Goal: Contribute content: Add original content to the website for others to see

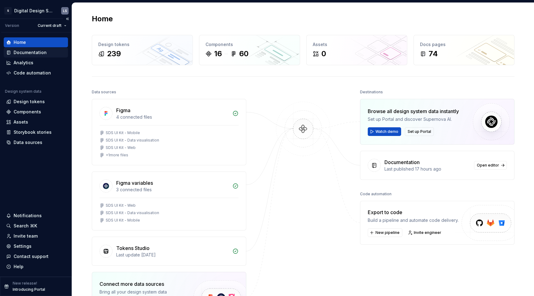
click at [44, 54] on div "Documentation" at bounding box center [30, 52] width 33 height 6
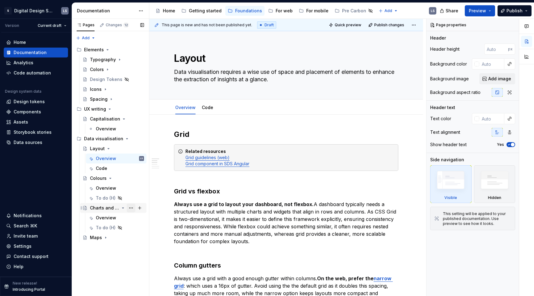
click at [130, 209] on button "Page tree" at bounding box center [131, 208] width 9 height 9
type textarea "*"
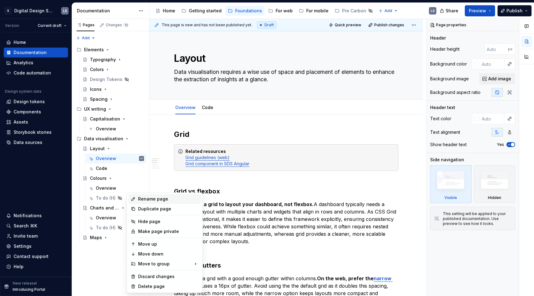
click at [154, 201] on div "Rename page" at bounding box center [168, 199] width 61 height 6
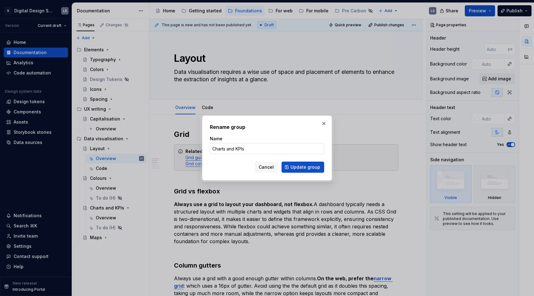
click at [240, 146] on input "Charts and KPIs" at bounding box center [267, 148] width 114 height 11
type input "Charts"
click button "Update group" at bounding box center [302, 167] width 43 height 11
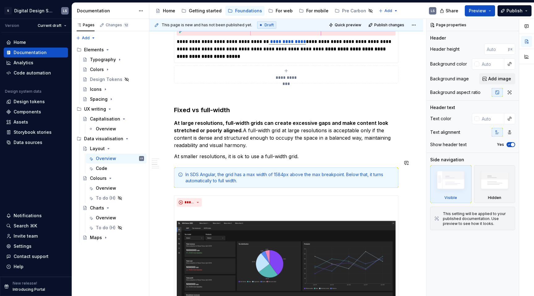
scroll to position [616, 0]
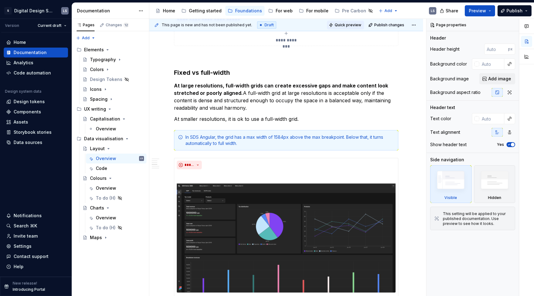
click at [348, 26] on span "Quick preview" at bounding box center [348, 25] width 27 height 5
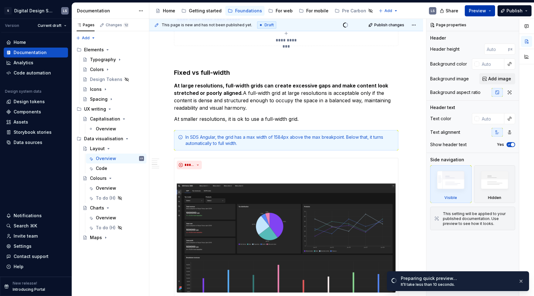
click at [486, 14] on button "Preview" at bounding box center [480, 10] width 30 height 11
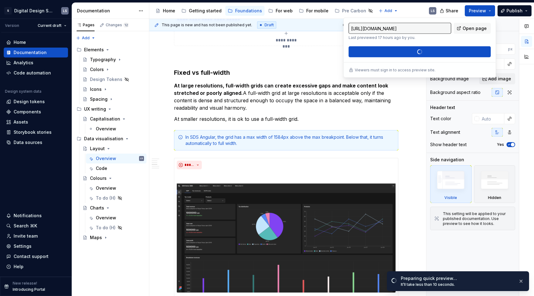
click at [432, 53] on div "[URL][DOMAIN_NAME] Last previewed 17 hours ago by you. Open page Build preview" at bounding box center [419, 40] width 142 height 35
click at [469, 28] on span "Open page" at bounding box center [474, 28] width 24 height 6
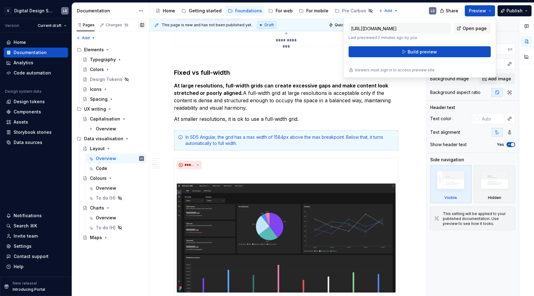
click at [144, 26] on button "button" at bounding box center [142, 25] width 9 height 9
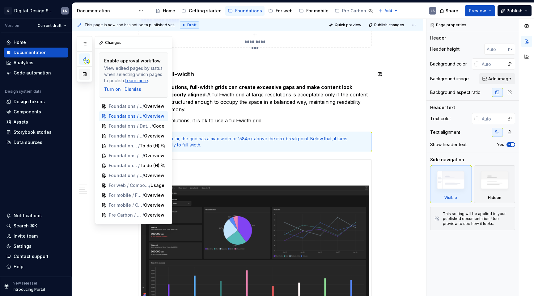
click at [84, 74] on button "button" at bounding box center [84, 74] width 11 height 11
type textarea "*"
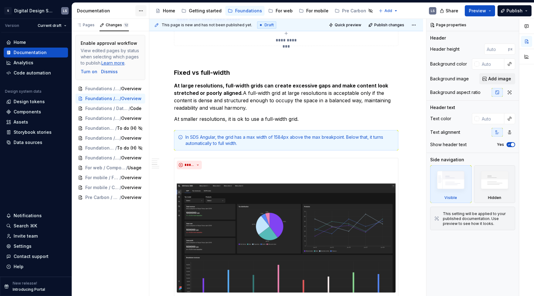
click at [141, 11] on html "1728px x 958px S Digital Design System LS Version Current draft Home Documentat…" at bounding box center [267, 148] width 534 height 296
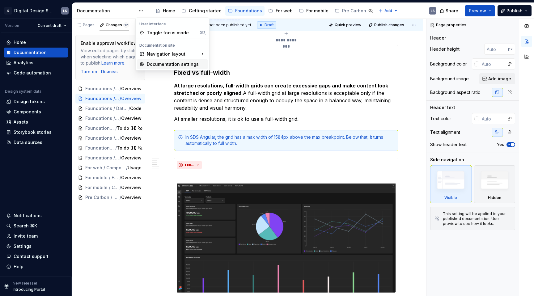
click at [162, 64] on div "Documentation settings" at bounding box center [176, 64] width 59 height 6
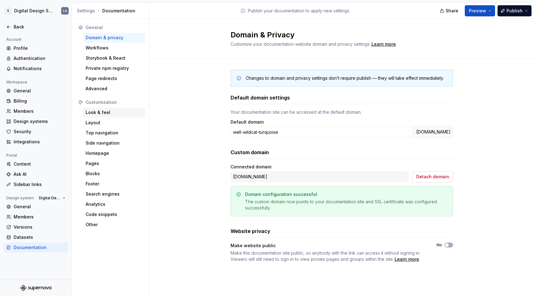
click at [108, 113] on div "Look & feel" at bounding box center [114, 112] width 57 height 6
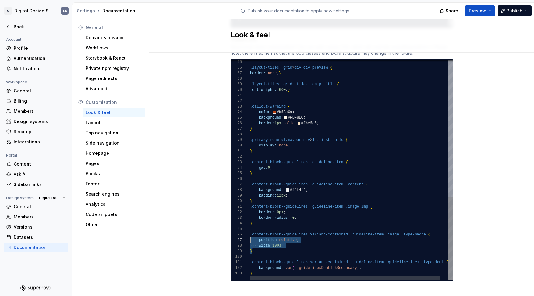
scroll to position [28, 0]
drag, startPoint x: 253, startPoint y: 244, endPoint x: 246, endPoint y: 229, distance: 16.9
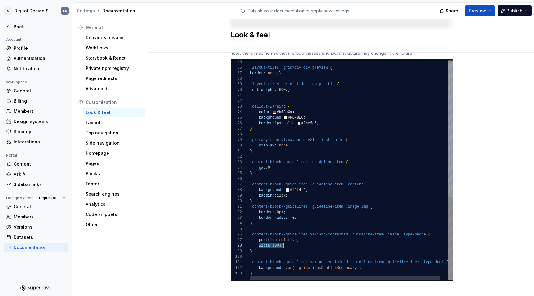
drag, startPoint x: 257, startPoint y: 239, endPoint x: 283, endPoint y: 238, distance: 26.6
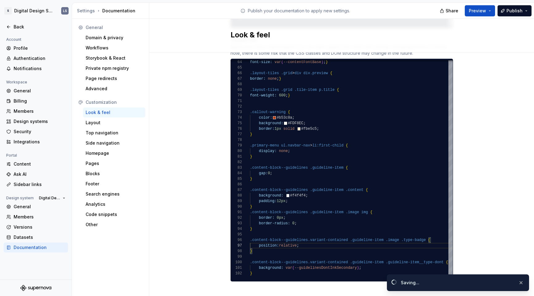
click at [474, 13] on span "Preview" at bounding box center [477, 11] width 17 height 6
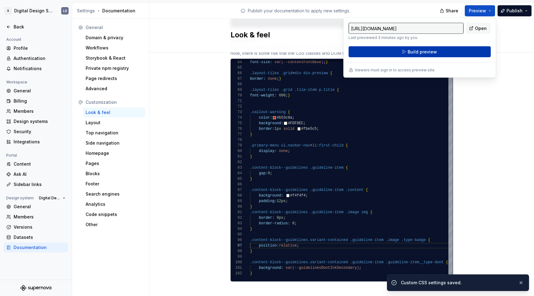
click at [447, 49] on button "Build preview" at bounding box center [419, 51] width 142 height 11
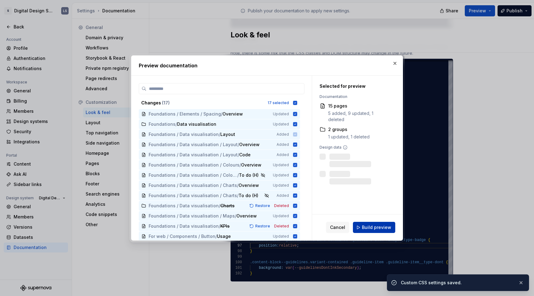
click at [371, 226] on span "Build preview" at bounding box center [376, 227] width 29 height 6
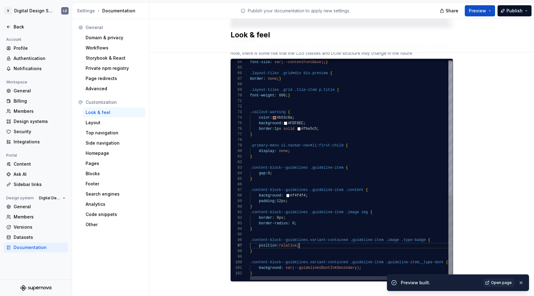
drag, startPoint x: 256, startPoint y: 239, endPoint x: 300, endPoint y: 241, distance: 43.9
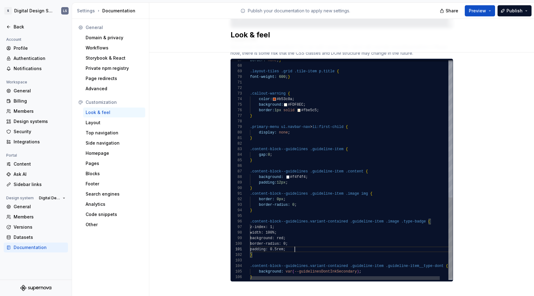
scroll to position [0, 45]
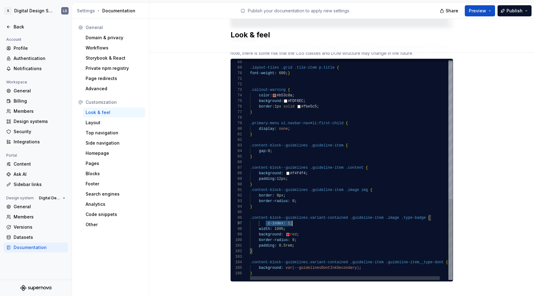
drag, startPoint x: 264, startPoint y: 216, endPoint x: 294, endPoint y: 217, distance: 30.0
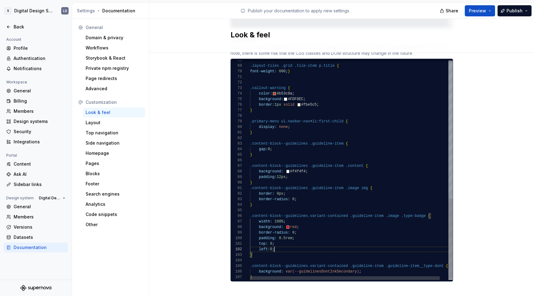
scroll to position [6, 24]
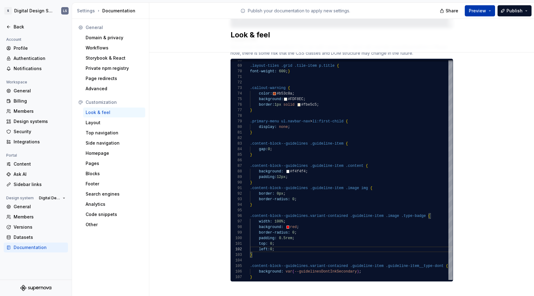
click at [481, 11] on span "Preview" at bounding box center [477, 11] width 17 height 6
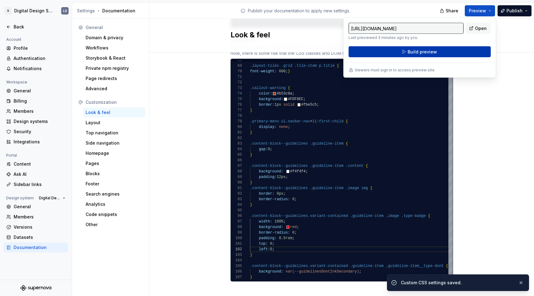
click at [440, 48] on button "Build preview" at bounding box center [419, 51] width 142 height 11
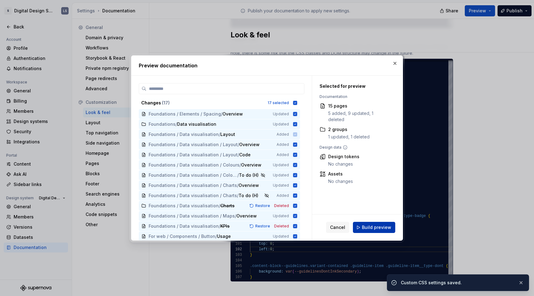
click at [381, 224] on span "Build preview" at bounding box center [376, 227] width 29 height 6
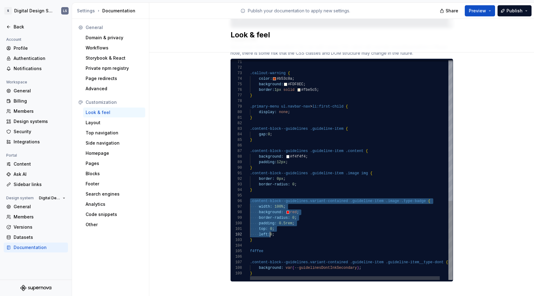
scroll to position [28, 2]
drag, startPoint x: 247, startPoint y: 196, endPoint x: 267, endPoint y: 233, distance: 41.9
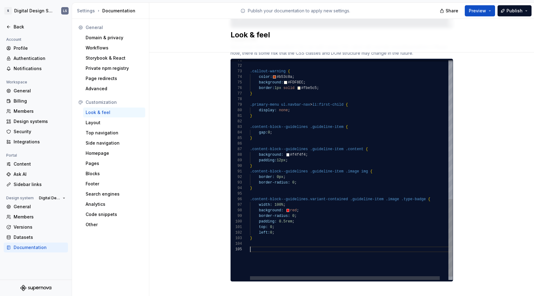
scroll to position [6, 2]
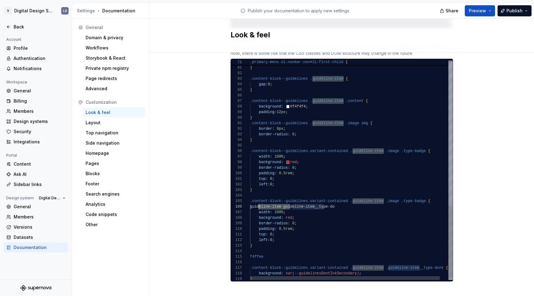
scroll to position [28, 9]
drag, startPoint x: 288, startPoint y: 200, endPoint x: 256, endPoint y: 202, distance: 31.5
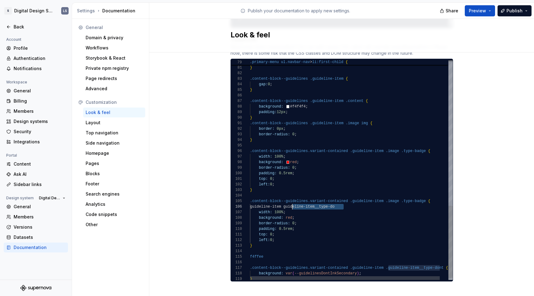
scroll to position [28, 42]
drag, startPoint x: 341, startPoint y: 200, endPoint x: 289, endPoint y: 200, distance: 51.9
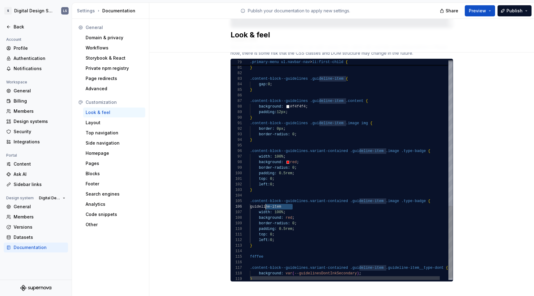
scroll to position [28, 7]
drag, startPoint x: 289, startPoint y: 201, endPoint x: 254, endPoint y: 201, distance: 35.2
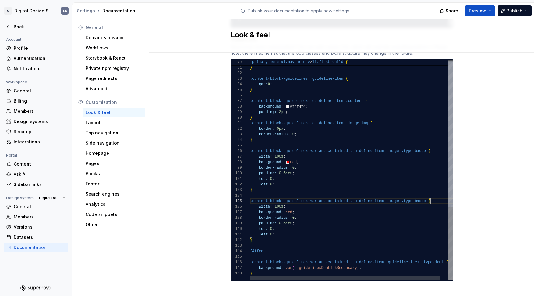
scroll to position [22, 180]
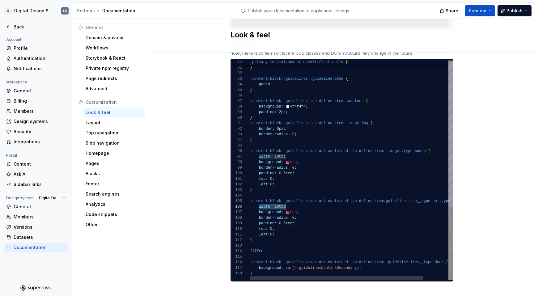
drag, startPoint x: 269, startPoint y: 201, endPoint x: 288, endPoint y: 201, distance: 18.2
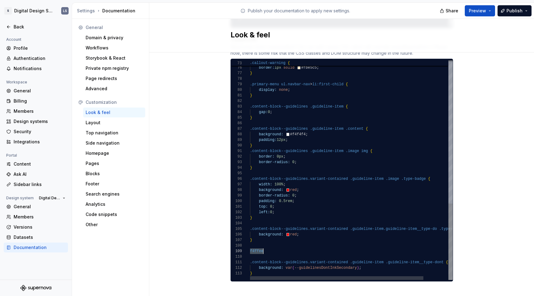
scroll to position [44, 0]
drag, startPoint x: 284, startPoint y: 184, endPoint x: 321, endPoint y: 187, distance: 36.8
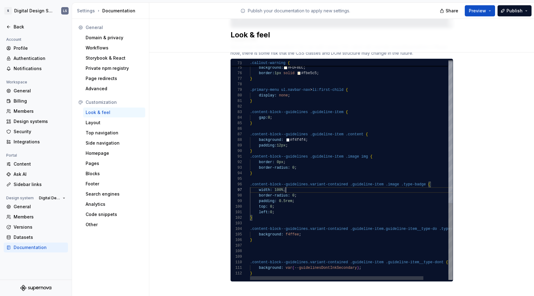
scroll to position [33, 36]
click at [489, 12] on button "Preview" at bounding box center [480, 10] width 30 height 11
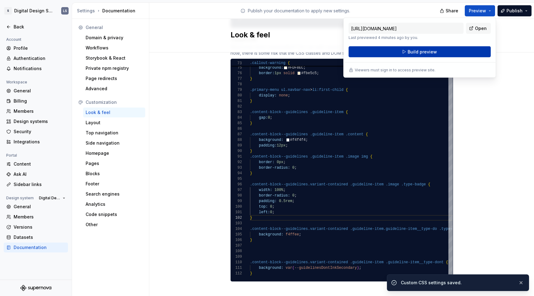
click at [452, 53] on button "Build preview" at bounding box center [419, 51] width 142 height 11
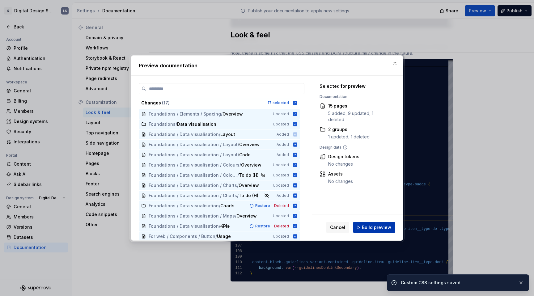
click at [378, 228] on span "Build preview" at bounding box center [376, 227] width 29 height 6
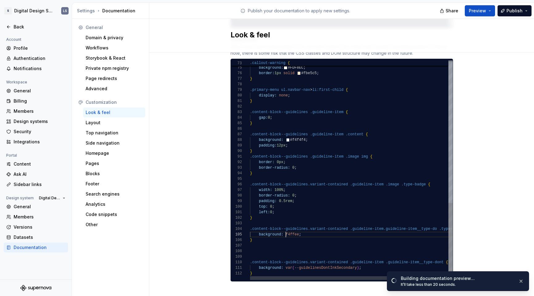
scroll to position [22, 36]
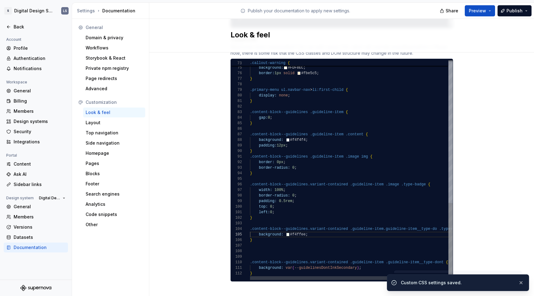
scroll to position [22, 42]
click at [486, 10] on span "Preview" at bounding box center [477, 11] width 17 height 6
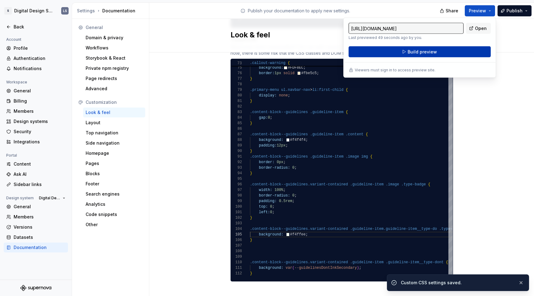
click at [447, 52] on button "Build preview" at bounding box center [419, 51] width 142 height 11
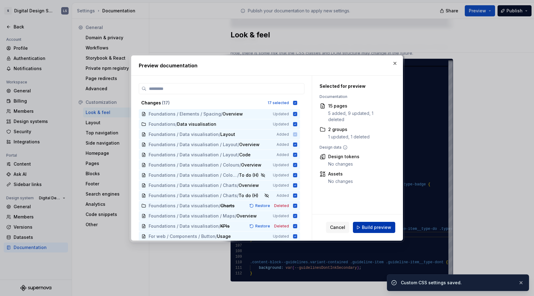
click at [369, 228] on span "Build preview" at bounding box center [376, 227] width 29 height 6
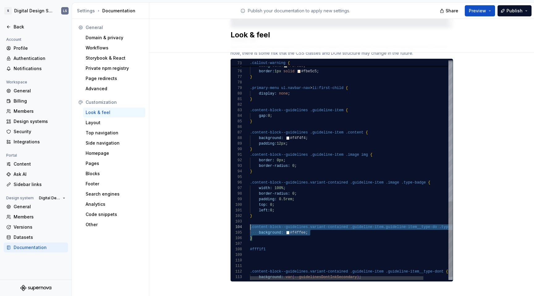
scroll to position [17, 0]
drag, startPoint x: 254, startPoint y: 231, endPoint x: 245, endPoint y: 223, distance: 12.7
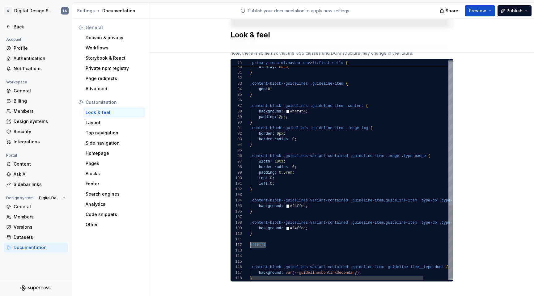
scroll to position [6, 0]
drag, startPoint x: 259, startPoint y: 240, endPoint x: 247, endPoint y: 240, distance: 12.7
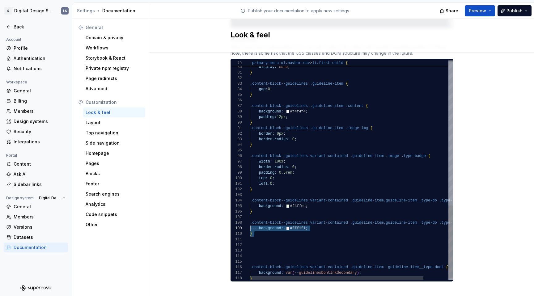
scroll to position [39, 0]
drag, startPoint x: 250, startPoint y: 229, endPoint x: 237, endPoint y: 218, distance: 16.9
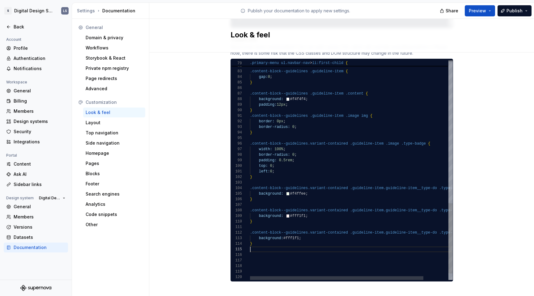
scroll to position [22, 0]
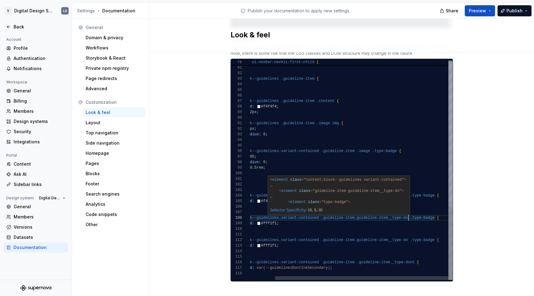
scroll to position [39, 188]
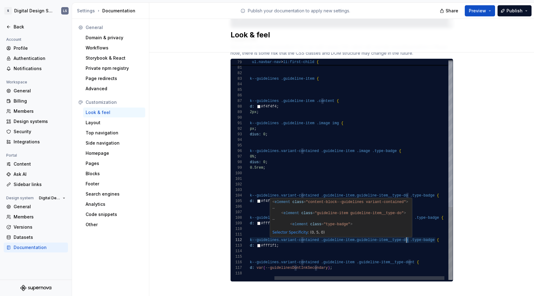
scroll to position [6, 183]
drag, startPoint x: 406, startPoint y: 233, endPoint x: 402, endPoint y: 232, distance: 4.1
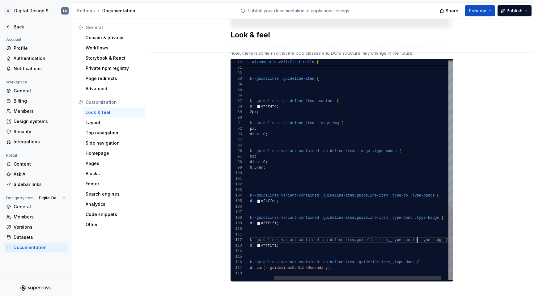
scroll to position [6, 199]
type textarea "**********"
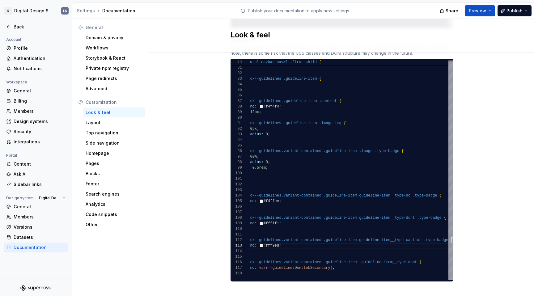
scroll to position [11, 37]
click at [477, 9] on span "Preview" at bounding box center [477, 11] width 17 height 6
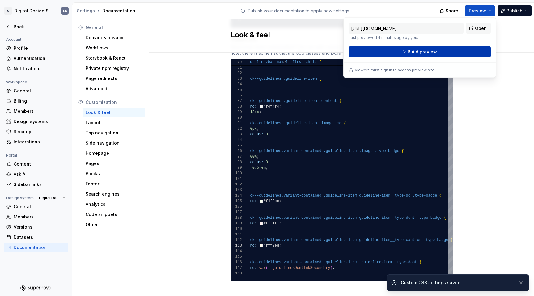
click at [445, 53] on button "Build preview" at bounding box center [419, 51] width 142 height 11
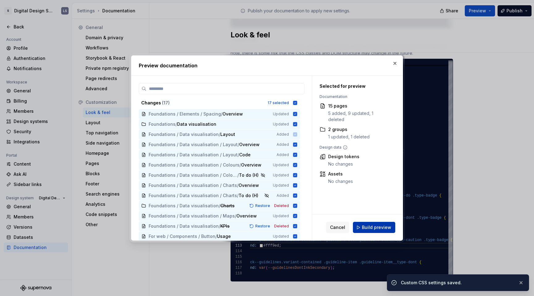
click at [364, 227] on span "Build preview" at bounding box center [376, 227] width 29 height 6
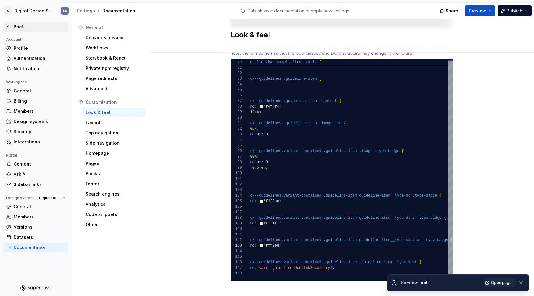
click at [12, 25] on div "Back" at bounding box center [35, 27] width 59 height 6
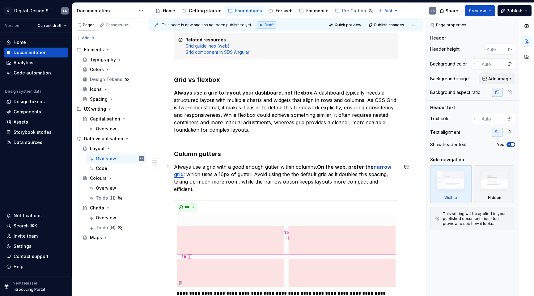
scroll to position [165, 0]
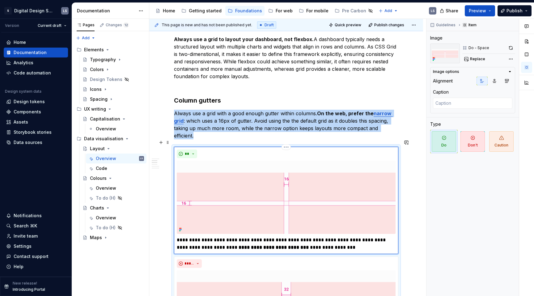
click at [296, 189] on img at bounding box center [286, 197] width 219 height 73
click at [511, 50] on button "button" at bounding box center [510, 48] width 9 height 9
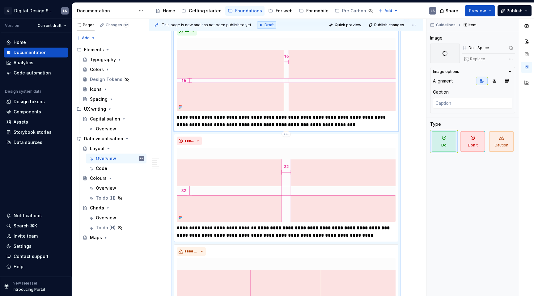
scroll to position [289, 0]
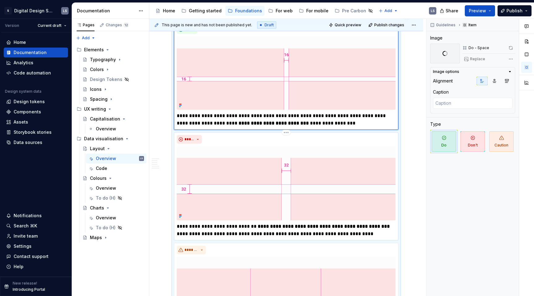
click at [313, 180] on img at bounding box center [286, 183] width 219 height 74
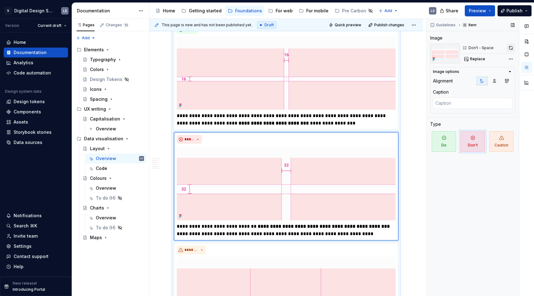
click at [513, 47] on button "button" at bounding box center [510, 48] width 9 height 9
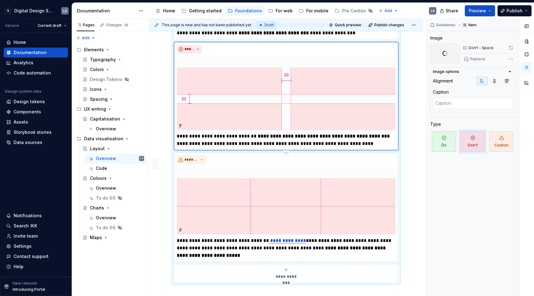
scroll to position [386, 0]
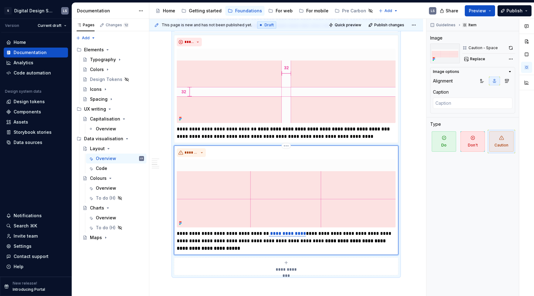
click at [279, 208] on img at bounding box center [286, 193] width 219 height 68
click at [509, 46] on button "button" at bounding box center [510, 48] width 9 height 9
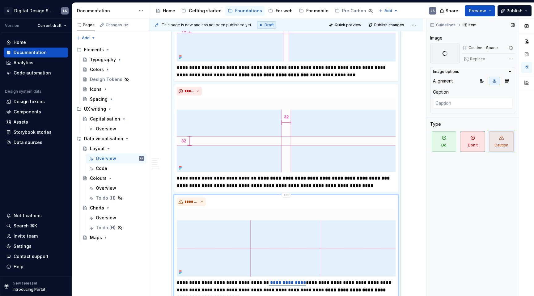
scroll to position [335, 0]
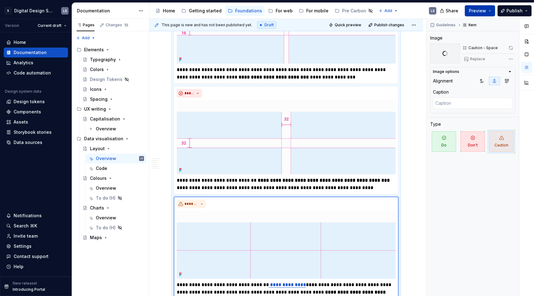
click at [474, 15] on button "Preview" at bounding box center [480, 10] width 30 height 11
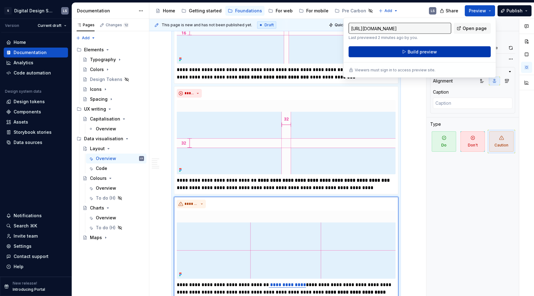
click at [443, 52] on button "Build preview" at bounding box center [419, 51] width 142 height 11
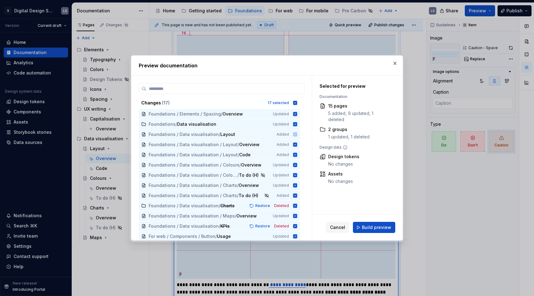
click at [359, 229] on button "Build preview" at bounding box center [374, 227] width 42 height 11
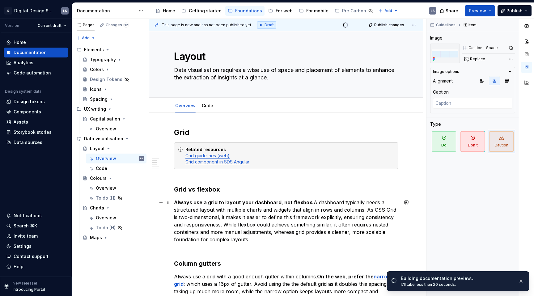
scroll to position [0, 0]
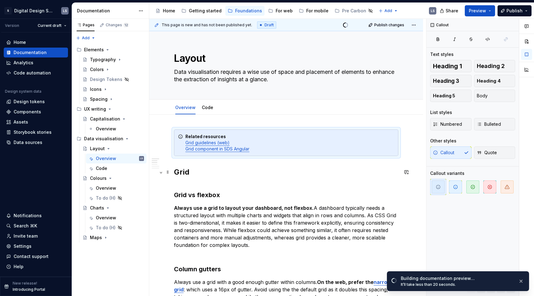
click at [242, 175] on h2 "Grid" at bounding box center [286, 172] width 224 height 10
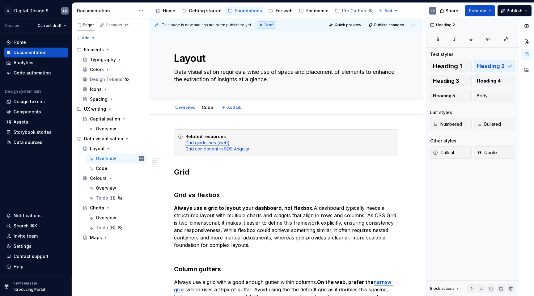
type textarea "*"
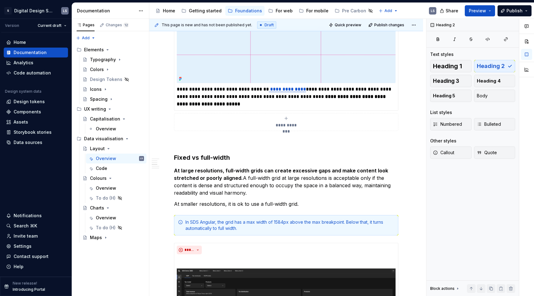
scroll to position [569, 0]
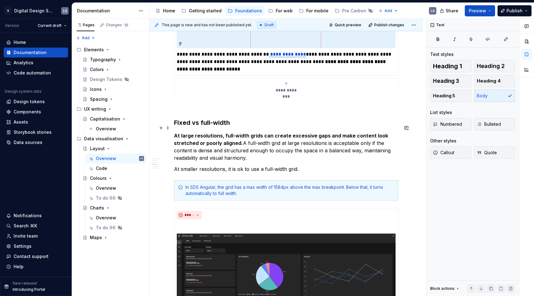
drag, startPoint x: 358, startPoint y: 135, endPoint x: 374, endPoint y: 136, distance: 16.1
click at [374, 136] on p "At large resolutions, full-width grids can create excessive gaps and make conte…" at bounding box center [286, 147] width 224 height 30
drag, startPoint x: 373, startPoint y: 136, endPoint x: 358, endPoint y: 134, distance: 14.9
click at [358, 134] on p "At large resolutions, full-width grids can create excessive gaps and make conte…" at bounding box center [286, 147] width 224 height 30
click at [380, 147] on p "At large resolutions, full-width grids can create excessive gaps and make conte…" at bounding box center [286, 147] width 224 height 30
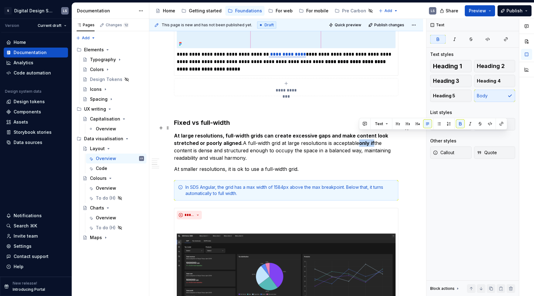
drag, startPoint x: 373, startPoint y: 134, endPoint x: 358, endPoint y: 134, distance: 15.1
click at [358, 134] on p "At large resolutions, full-width grids can create excessive gaps and make conte…" at bounding box center [286, 147] width 224 height 30
click at [470, 123] on button "button" at bounding box center [470, 124] width 9 height 9
click at [366, 140] on em "only if" at bounding box center [366, 143] width 15 height 6
drag, startPoint x: 360, startPoint y: 135, endPoint x: 374, endPoint y: 135, distance: 13.6
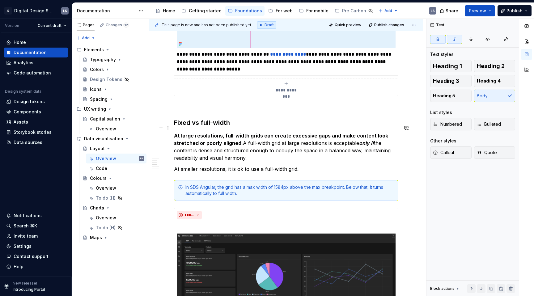
click at [374, 135] on p "At large resolutions, full-width grids can create excessive gaps and make conte…" at bounding box center [286, 147] width 224 height 30
drag, startPoint x: 374, startPoint y: 135, endPoint x: 358, endPoint y: 136, distance: 16.7
click at [358, 136] on p "At large resolutions, full-width grids can create excessive gaps and make conte…" at bounding box center [286, 147] width 224 height 30
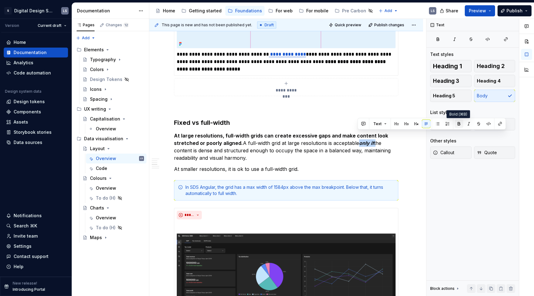
click at [458, 125] on button "button" at bounding box center [458, 124] width 9 height 9
click at [457, 124] on button "button" at bounding box center [458, 124] width 9 height 9
click at [380, 165] on p "At smaller resolutions, it is ok to use a full-width grid." at bounding box center [286, 168] width 224 height 7
click at [373, 134] on p "At large resolutions, full-width grids can create excessive gaps and make conte…" at bounding box center [286, 147] width 224 height 30
click at [203, 144] on p "At large resolutions, full-width grids can create excessive gaps and make conte…" at bounding box center [286, 147] width 224 height 30
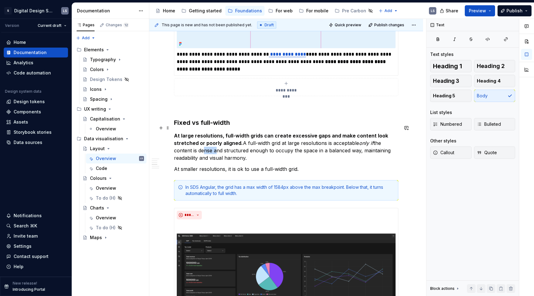
click at [203, 144] on p "At large resolutions, full-width grids can create excessive gaps and make conte…" at bounding box center [286, 147] width 224 height 30
click at [205, 165] on p "At smaller resolutions, it is ok to use a full-width grid." at bounding box center [286, 168] width 224 height 7
click at [189, 165] on p "At smaller resolutions, it is ok to use a full-width grid." at bounding box center [286, 168] width 224 height 7
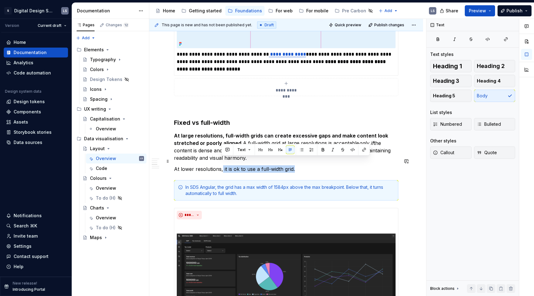
drag, startPoint x: 221, startPoint y: 161, endPoint x: 299, endPoint y: 162, distance: 77.2
click at [299, 165] on p "At lower resolutions, it is ok to use a full-width grid." at bounding box center [286, 168] width 224 height 7
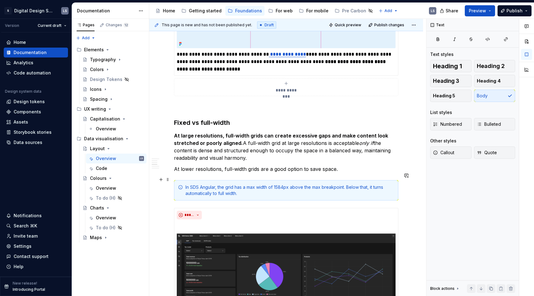
click at [381, 184] on div "In SDS Angular, the grid has a max width of 1584px above the max breakpoint. Be…" at bounding box center [289, 190] width 209 height 12
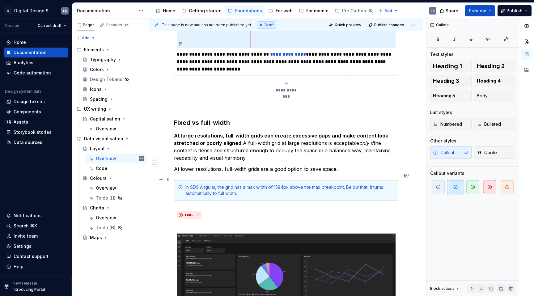
click at [347, 184] on div "In SDS Angular, the grid has a max width of 1584px above the max breakpoint. Be…" at bounding box center [289, 190] width 209 height 12
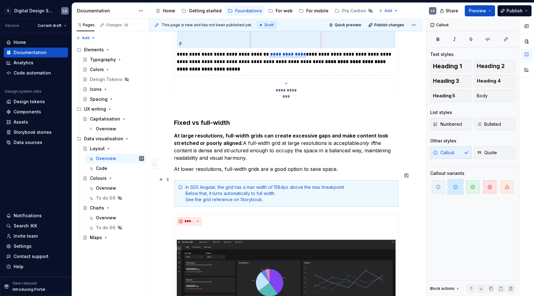
click at [261, 184] on div "In SDS Angular, the grid has a max width of 1584px above the max breakpoint. Be…" at bounding box center [289, 193] width 209 height 19
click at [272, 192] on div "In SDS Angular, the grid has a max width of 1584px above the max breakpoint. Be…" at bounding box center [289, 193] width 209 height 19
click at [343, 184] on div "In SDS Angular, the grid has a max width of 1584px above the max breakpoint. Be…" at bounding box center [289, 193] width 209 height 19
click at [186, 186] on div "In SDS Angular, the grid has a max width of 1584px above the max breakpoint. Be…" at bounding box center [289, 193] width 209 height 19
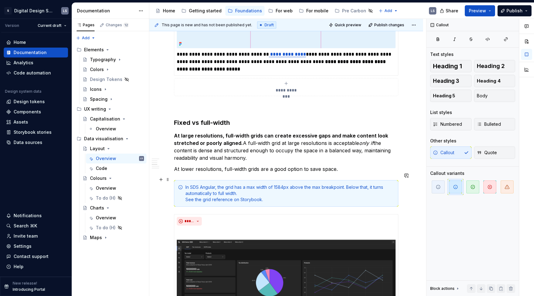
click at [363, 184] on div "In SDS Angular, the grid has a max width of 1584px above the max breakpoint. Be…" at bounding box center [289, 193] width 209 height 19
click at [188, 188] on div "In SDS Angular, the grid has a max width of 1584px above the max breakpoint. Be…" at bounding box center [289, 193] width 209 height 19
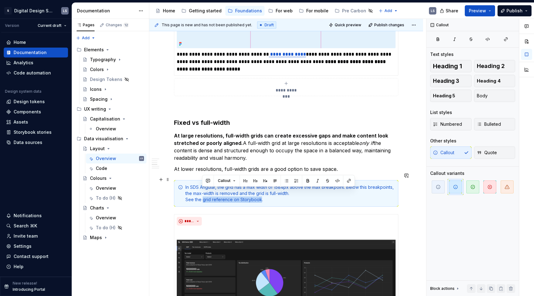
drag, startPoint x: 202, startPoint y: 190, endPoint x: 259, endPoint y: 190, distance: 57.8
click at [259, 190] on div "In SDS Angular, the grid has a max width of 1584px above the max breakpoint. Be…" at bounding box center [289, 193] width 209 height 19
type textarea "*"
click at [214, 194] on div "In SDS Angular, the grid has a max width of 1584px above the max breakpoint. Be…" at bounding box center [289, 193] width 209 height 19
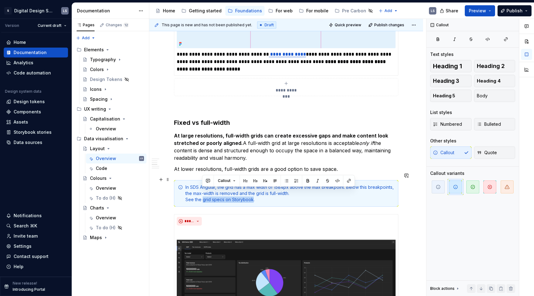
drag, startPoint x: 201, startPoint y: 192, endPoint x: 252, endPoint y: 191, distance: 51.0
click at [252, 191] on div "In SDS Angular, the grid has a max width of 1584px above the max breakpoint. Be…" at bounding box center [289, 193] width 209 height 19
click at [345, 179] on button "button" at bounding box center [348, 180] width 9 height 9
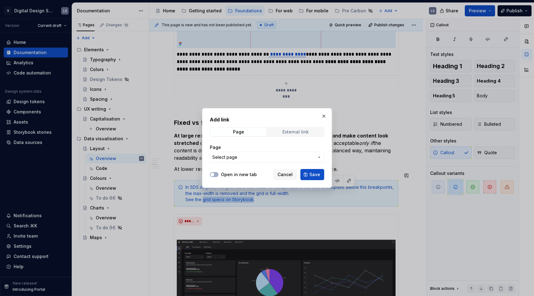
click at [293, 135] on span "External link" at bounding box center [296, 132] width 56 height 9
click at [250, 154] on input "URL" at bounding box center [267, 157] width 114 height 11
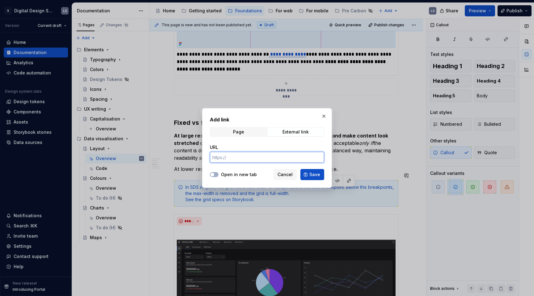
paste input "[URL][DOMAIN_NAME]"
type input "[URL][DOMAIN_NAME]"
click at [316, 178] on button "Save" at bounding box center [312, 174] width 24 height 11
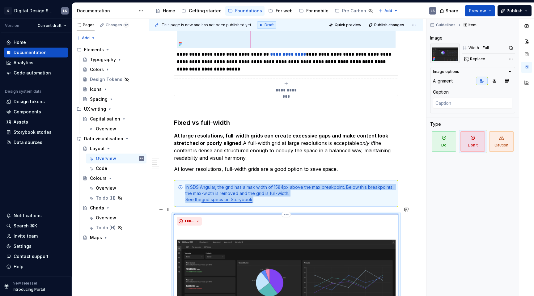
click at [310, 217] on div "*****" at bounding box center [286, 221] width 219 height 9
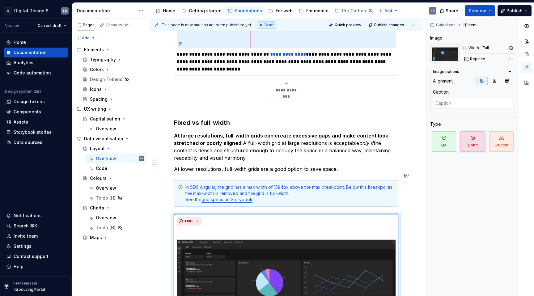
click at [417, 201] on div "**********" at bounding box center [286, 267] width 274 height 1444
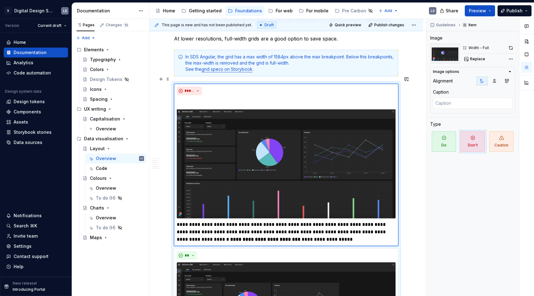
scroll to position [722, 0]
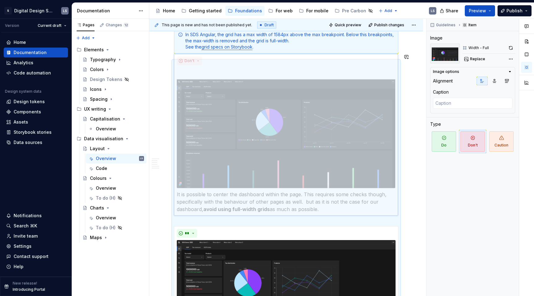
drag, startPoint x: 176, startPoint y: 195, endPoint x: 182, endPoint y: 192, distance: 6.3
click at [182, 192] on body "1728px x 958px S Digital Design System LS Version Current draft Home Documentat…" at bounding box center [267, 148] width 534 height 296
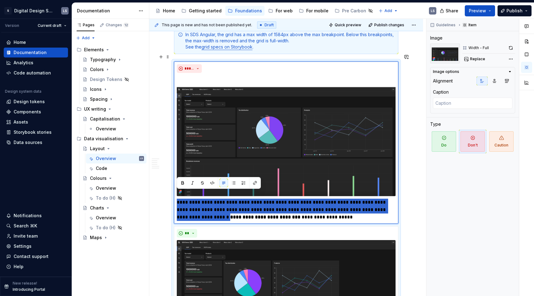
drag, startPoint x: 204, startPoint y: 209, endPoint x: 170, endPoint y: 193, distance: 38.4
click at [170, 193] on div "**********" at bounding box center [286, 115] width 274 height 1444
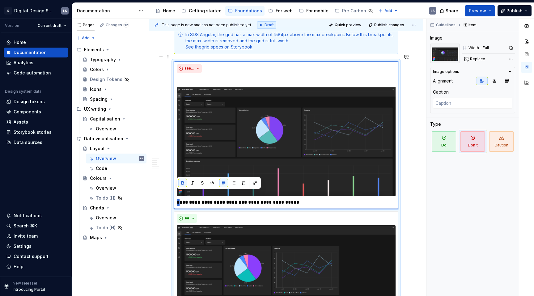
type textarea "*"
click at [243, 199] on p "**********" at bounding box center [286, 202] width 218 height 7
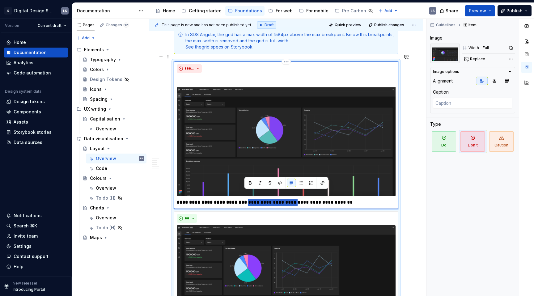
drag, startPoint x: 245, startPoint y: 195, endPoint x: 288, endPoint y: 195, distance: 43.6
click at [288, 199] on p "**********" at bounding box center [286, 202] width 218 height 7
click at [307, 199] on p "**********" at bounding box center [286, 202] width 218 height 7
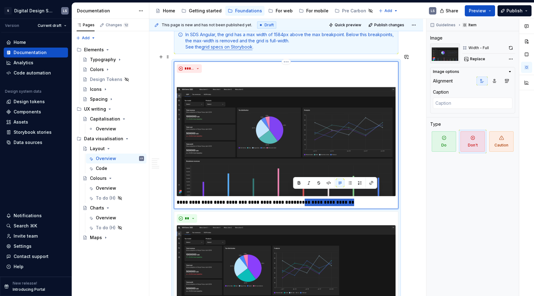
drag, startPoint x: 293, startPoint y: 194, endPoint x: 350, endPoint y: 194, distance: 57.5
click at [350, 199] on p "**********" at bounding box center [286, 202] width 218 height 7
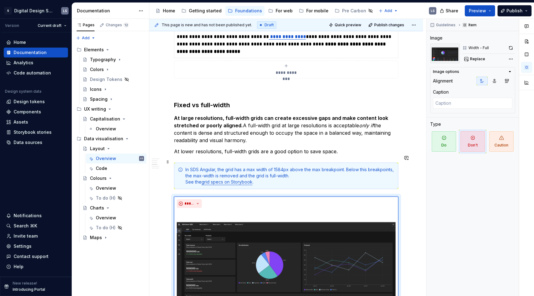
scroll to position [583, 0]
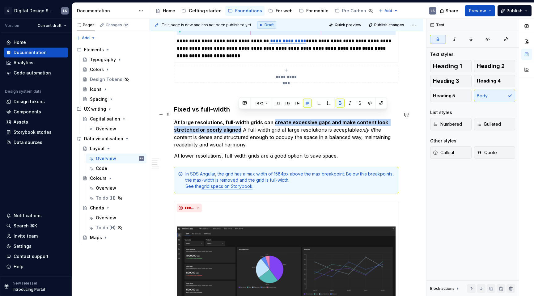
drag, startPoint x: 272, startPoint y: 115, endPoint x: 238, endPoint y: 121, distance: 35.0
click at [238, 121] on strong "At large resolutions, full-width grids can create excessive gaps and make conte…" at bounding box center [281, 126] width 215 height 14
copy strong "create excessive gaps and make content look stretched or poorly aligned"
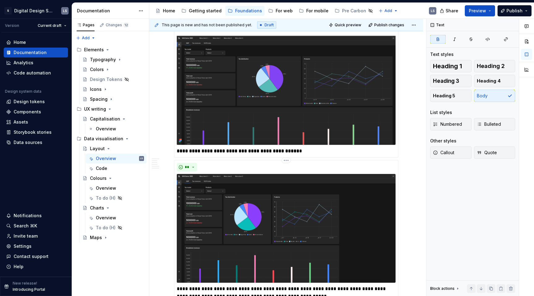
scroll to position [774, 0]
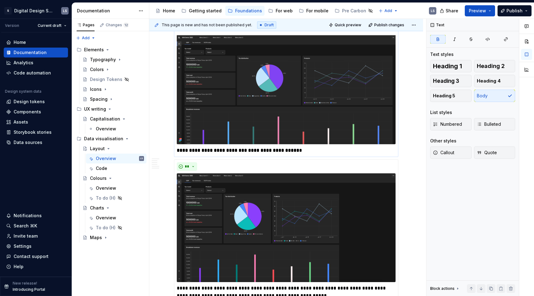
click at [306, 147] on p "**********" at bounding box center [286, 150] width 218 height 7
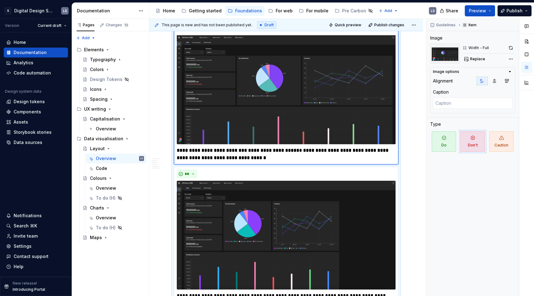
click at [293, 148] on strong "**********" at bounding box center [283, 154] width 213 height 12
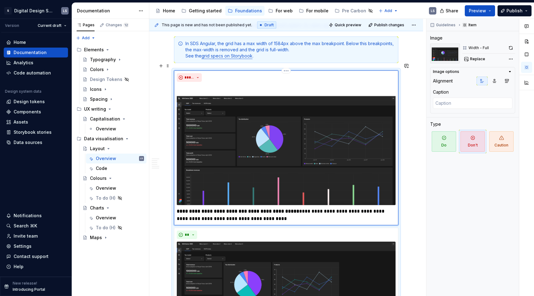
scroll to position [712, 0]
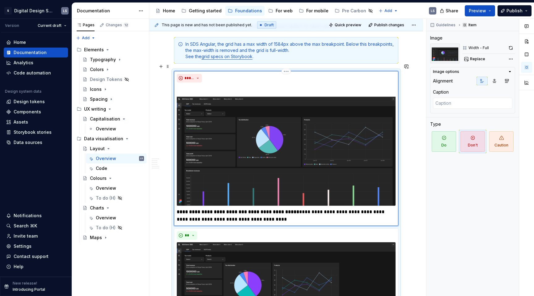
click at [261, 211] on p "**********" at bounding box center [286, 215] width 218 height 15
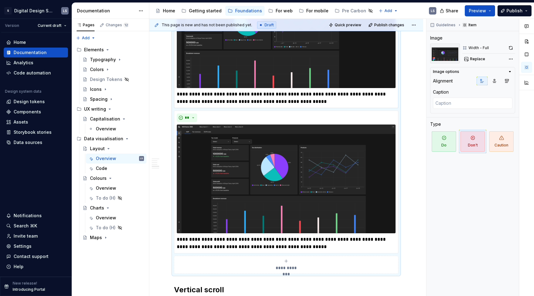
scroll to position [971, 0]
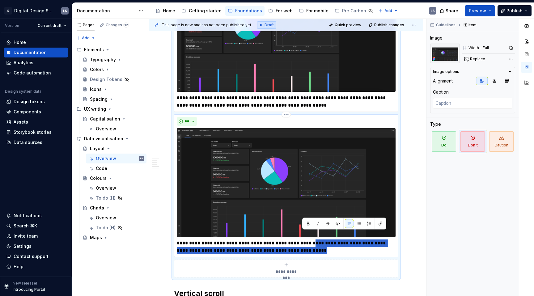
drag, startPoint x: 303, startPoint y: 233, endPoint x: 307, endPoint y: 244, distance: 11.9
click at [307, 244] on p "**********" at bounding box center [286, 246] width 218 height 15
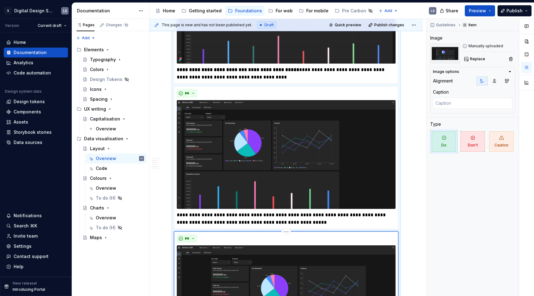
scroll to position [848, 0]
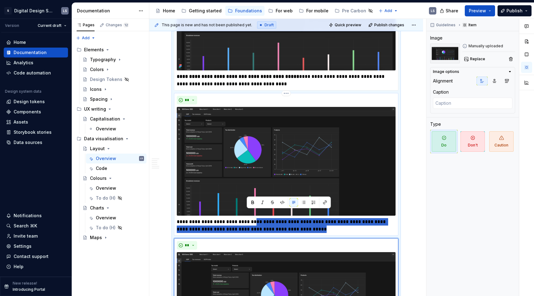
drag, startPoint x: 307, startPoint y: 221, endPoint x: 248, endPoint y: 217, distance: 59.5
click at [248, 218] on p "**********" at bounding box center [286, 225] width 218 height 15
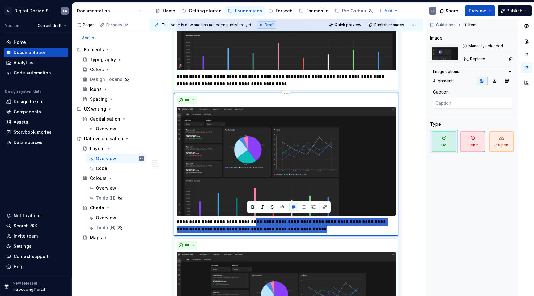
scroll to position [840, 0]
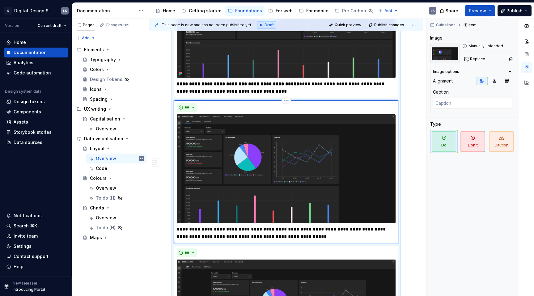
click at [176, 217] on div "**********" at bounding box center [286, 171] width 224 height 143
click at [177, 225] on p "**********" at bounding box center [286, 232] width 218 height 15
type textarea "*"
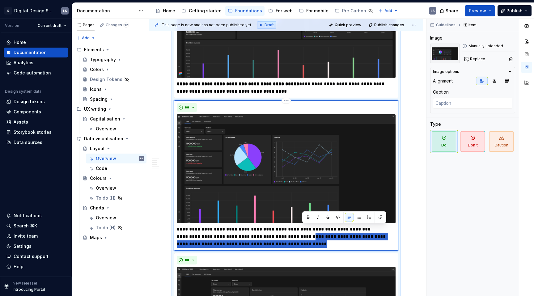
drag, startPoint x: 304, startPoint y: 228, endPoint x: 305, endPoint y: 239, distance: 11.2
click at [305, 239] on p "**********" at bounding box center [286, 236] width 218 height 22
click at [309, 237] on p "**********" at bounding box center [286, 236] width 218 height 22
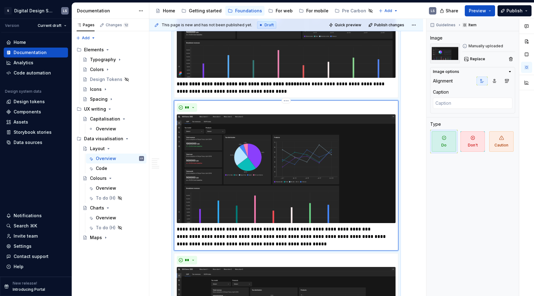
click at [320, 225] on p "**********" at bounding box center [286, 236] width 218 height 22
click at [359, 225] on p "**********" at bounding box center [286, 236] width 218 height 22
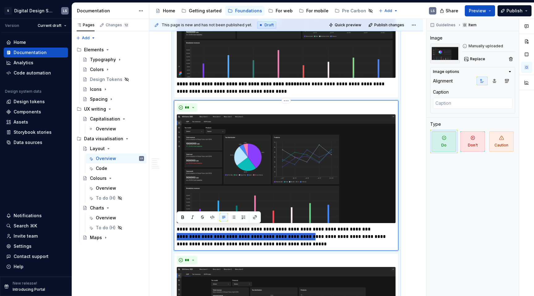
drag, startPoint x: 177, startPoint y: 228, endPoint x: 303, endPoint y: 227, distance: 126.0
click at [303, 228] on p "**********" at bounding box center [286, 236] width 218 height 22
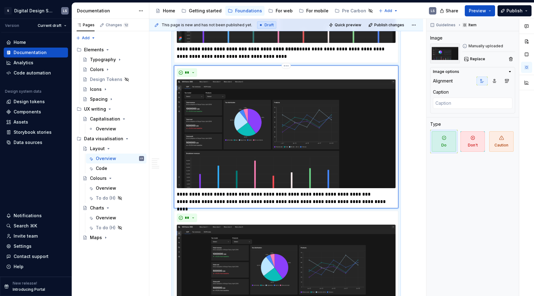
scroll to position [875, 0]
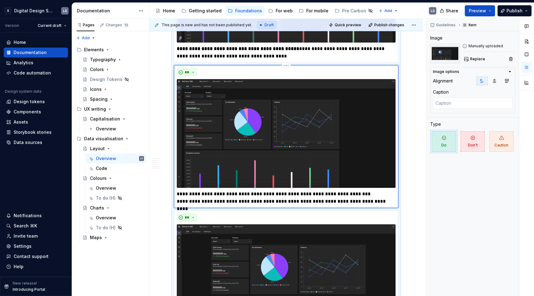
click at [277, 190] on p "**********" at bounding box center [286, 197] width 218 height 15
click at [270, 190] on p "**********" at bounding box center [286, 197] width 218 height 15
click at [177, 190] on p "**********" at bounding box center [286, 197] width 218 height 15
click at [221, 190] on p "**********" at bounding box center [286, 197] width 218 height 15
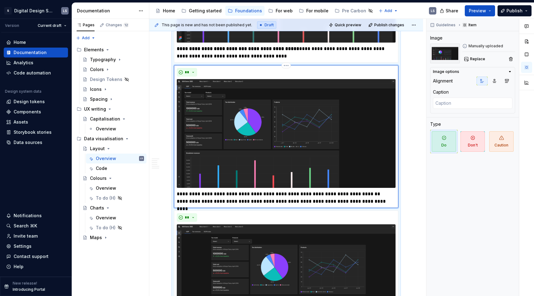
click at [239, 190] on p "**********" at bounding box center [286, 197] width 218 height 15
click at [231, 190] on p "**********" at bounding box center [286, 197] width 218 height 15
click at [233, 190] on p "**********" at bounding box center [286, 197] width 218 height 15
click at [295, 190] on p "**********" at bounding box center [286, 197] width 218 height 15
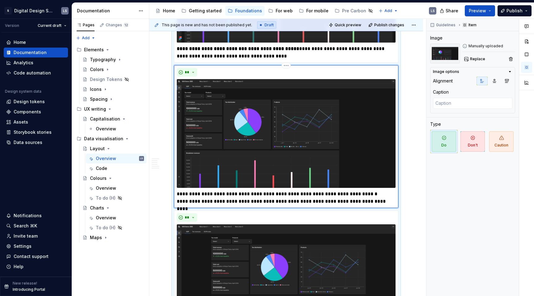
click at [334, 190] on p "**********" at bounding box center [286, 197] width 218 height 15
click at [372, 190] on p "**********" at bounding box center [286, 197] width 218 height 15
click at [178, 192] on p "**********" at bounding box center [286, 197] width 218 height 15
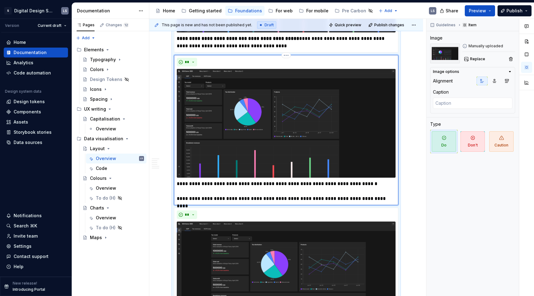
scroll to position [890, 0]
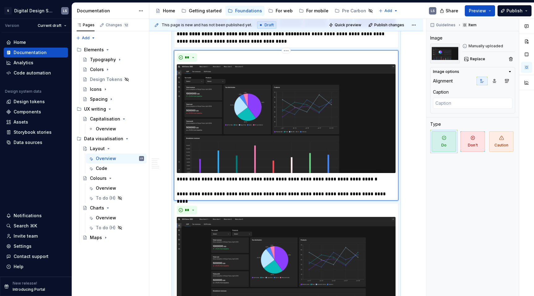
click at [354, 175] on p "**********" at bounding box center [286, 186] width 218 height 22
click at [373, 175] on p "**********" at bounding box center [286, 186] width 218 height 22
click at [335, 175] on p "**********" at bounding box center [286, 186] width 218 height 22
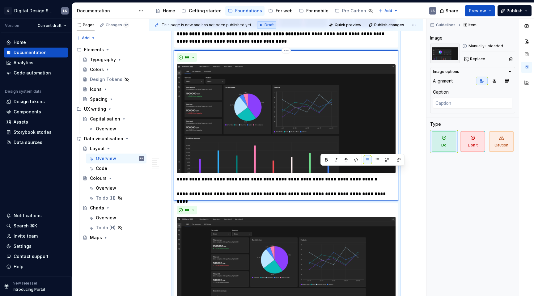
click at [370, 175] on p "**********" at bounding box center [286, 186] width 218 height 22
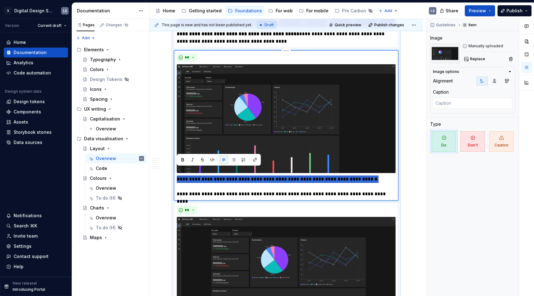
drag, startPoint x: 370, startPoint y: 169, endPoint x: 179, endPoint y: 166, distance: 190.6
click at [179, 166] on div "**********" at bounding box center [286, 125] width 219 height 145
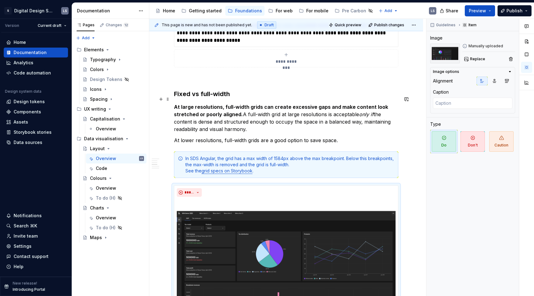
scroll to position [597, 0]
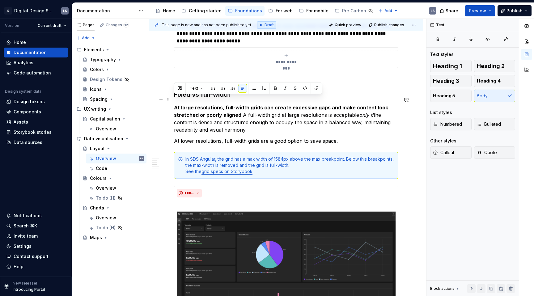
drag, startPoint x: 259, startPoint y: 122, endPoint x: 170, endPoint y: 101, distance: 91.8
click at [170, 101] on div "**********" at bounding box center [286, 239] width 274 height 1444
copy p "At large resolutions, full-width grids can create excessive gaps and make conte…"
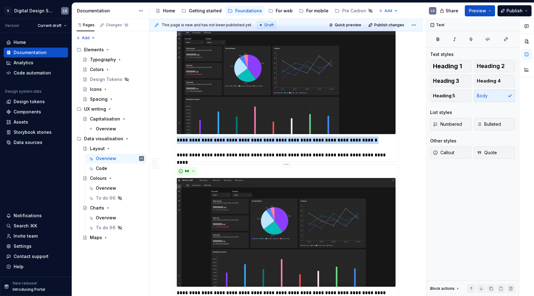
scroll to position [925, 0]
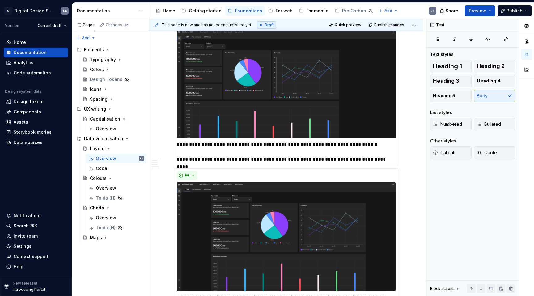
click at [375, 141] on p "**********" at bounding box center [286, 152] width 218 height 22
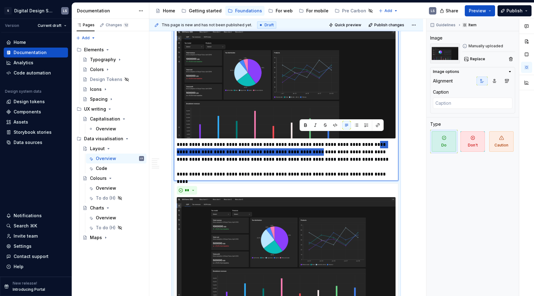
drag, startPoint x: 300, startPoint y: 145, endPoint x: 368, endPoint y: 136, distance: 68.5
click at [368, 141] on p "**********" at bounding box center [286, 159] width 218 height 37
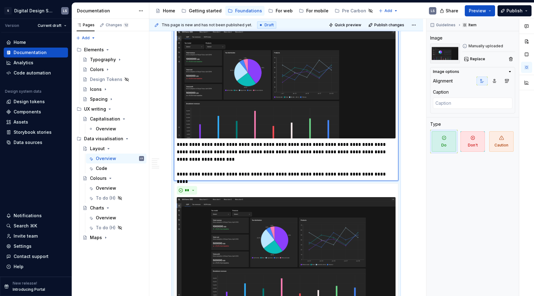
click at [269, 151] on p "**********" at bounding box center [286, 159] width 218 height 37
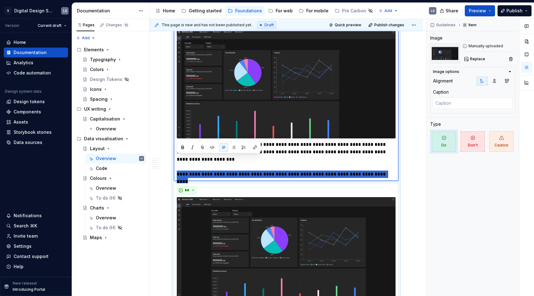
drag, startPoint x: 177, startPoint y: 165, endPoint x: 387, endPoint y: 162, distance: 209.8
click at [387, 162] on p "**********" at bounding box center [286, 159] width 218 height 37
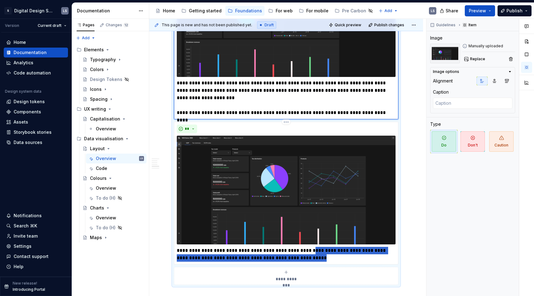
scroll to position [983, 0]
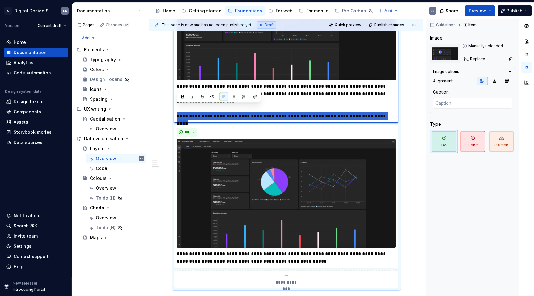
drag, startPoint x: 386, startPoint y: 108, endPoint x: 176, endPoint y: 106, distance: 210.1
click at [176, 106] on div "**********" at bounding box center [286, 40] width 224 height 165
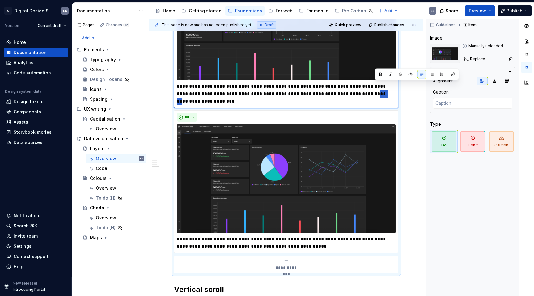
drag, startPoint x: 375, startPoint y: 86, endPoint x: 386, endPoint y: 89, distance: 11.5
click at [386, 89] on p "**********" at bounding box center [286, 94] width 218 height 22
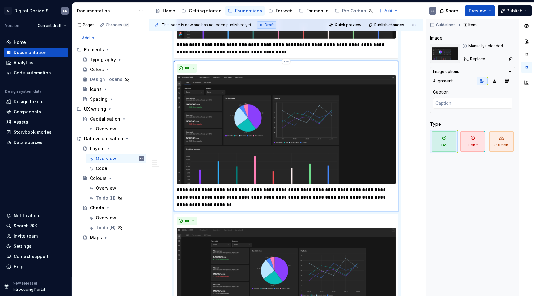
scroll to position [878, 0]
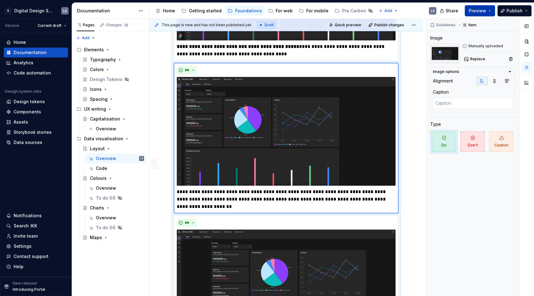
click at [474, 13] on span "Preview" at bounding box center [477, 11] width 17 height 6
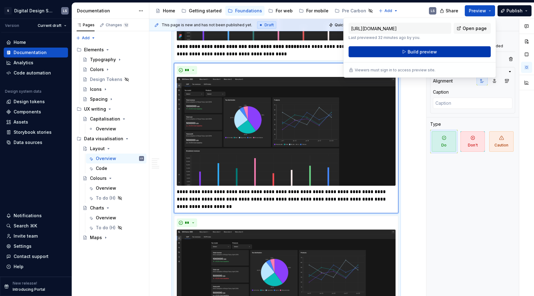
click at [451, 50] on button "Build preview" at bounding box center [419, 51] width 142 height 11
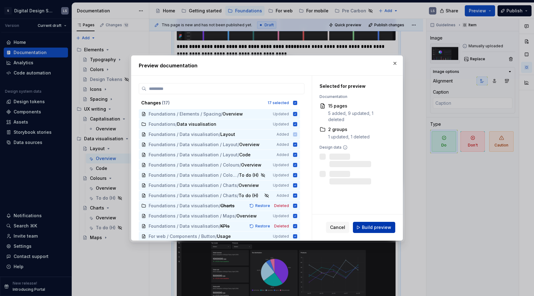
click at [380, 224] on span "Build preview" at bounding box center [376, 227] width 29 height 6
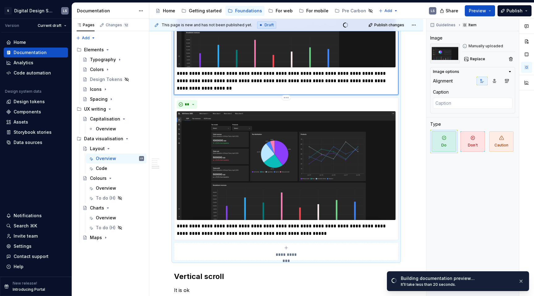
scroll to position [1008, 0]
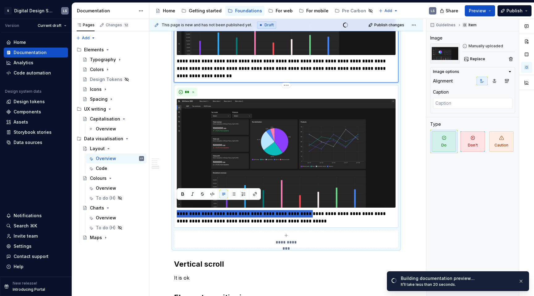
drag, startPoint x: 302, startPoint y: 204, endPoint x: 175, endPoint y: 203, distance: 127.0
click at [175, 203] on div "**********" at bounding box center [286, 156] width 224 height 143
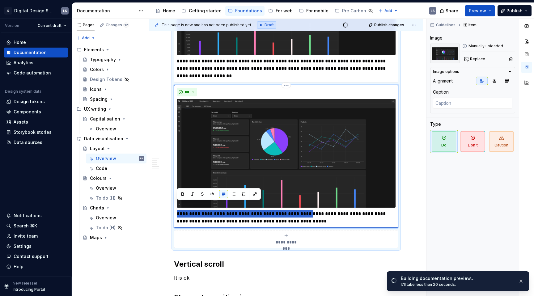
type textarea "*"
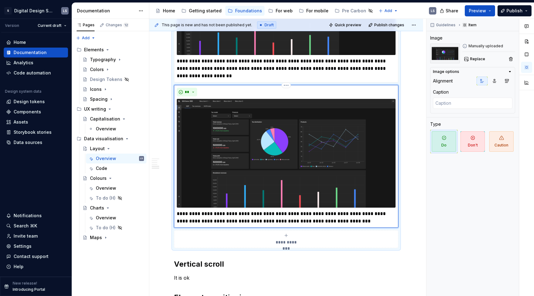
click at [276, 210] on p "**********" at bounding box center [286, 217] width 218 height 15
click at [343, 210] on p "**********" at bounding box center [286, 217] width 218 height 15
click at [274, 210] on p "**********" at bounding box center [286, 217] width 218 height 15
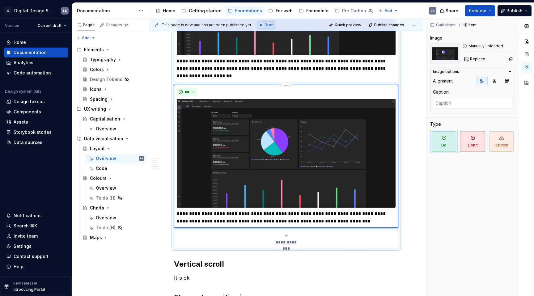
click at [344, 210] on p "**********" at bounding box center [286, 217] width 218 height 15
click at [376, 210] on p "**********" at bounding box center [286, 217] width 218 height 15
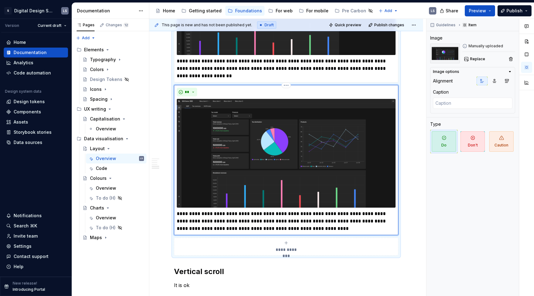
click at [360, 212] on p "**********" at bounding box center [286, 221] width 218 height 22
click at [317, 217] on p "**********" at bounding box center [286, 221] width 218 height 22
click at [328, 221] on p "**********" at bounding box center [286, 221] width 218 height 22
click at [315, 211] on p "**********" at bounding box center [286, 221] width 218 height 22
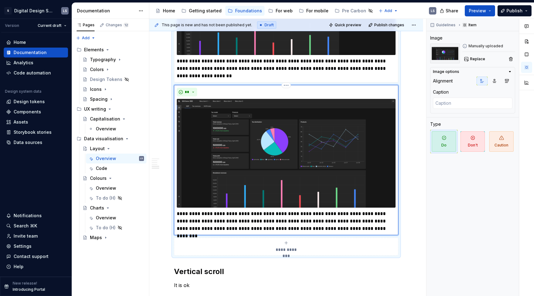
click at [237, 221] on p "**********" at bounding box center [286, 221] width 218 height 22
click at [351, 220] on p "**********" at bounding box center [286, 221] width 218 height 22
click at [384, 222] on p "**********" at bounding box center [286, 221] width 218 height 22
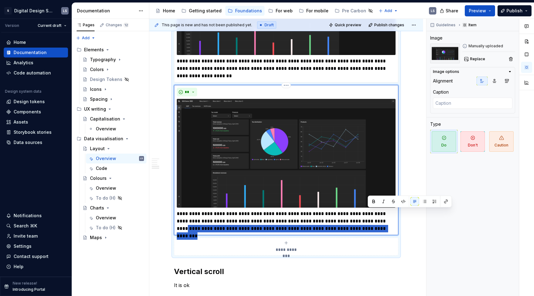
drag, startPoint x: 369, startPoint y: 214, endPoint x: 377, endPoint y: 224, distance: 13.1
click at [377, 224] on div "**********" at bounding box center [286, 160] width 224 height 150
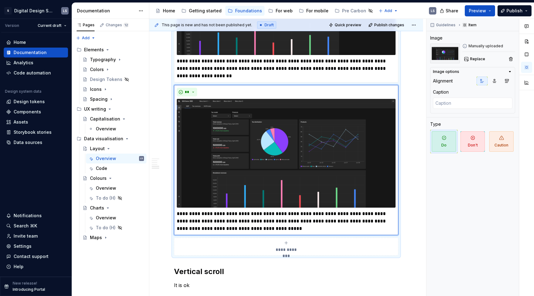
click at [421, 183] on div "This page is new and has not been published yet. Draft Quick preview Publish ch…" at bounding box center [287, 157] width 277 height 277
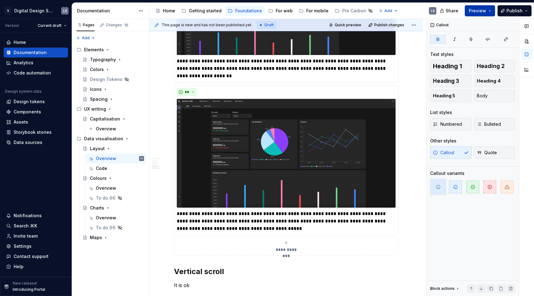
click at [485, 11] on span "Preview" at bounding box center [477, 11] width 17 height 6
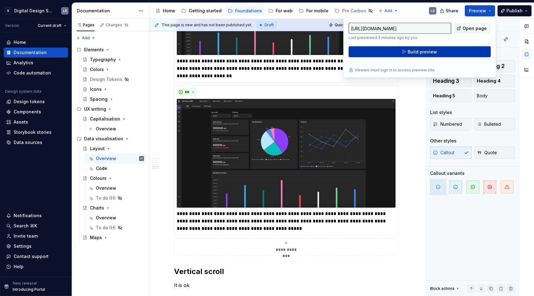
click at [457, 46] on button "Build preview" at bounding box center [419, 51] width 142 height 11
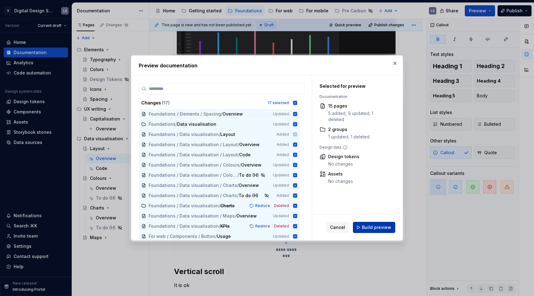
click at [383, 225] on span "Build preview" at bounding box center [376, 227] width 29 height 6
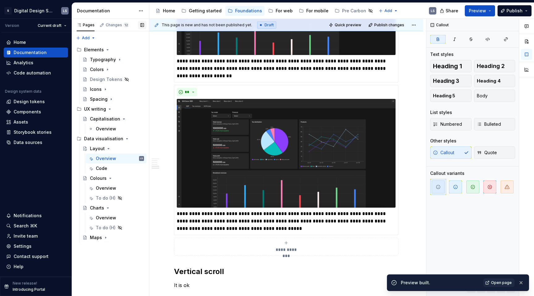
click at [143, 26] on button "button" at bounding box center [142, 25] width 9 height 9
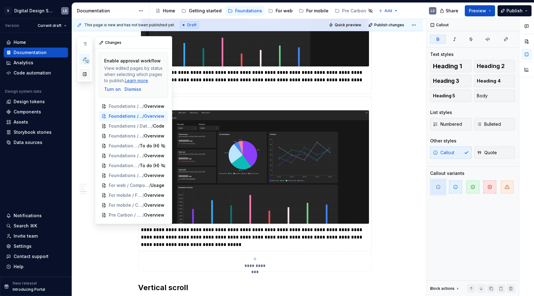
click at [86, 74] on button "button" at bounding box center [84, 74] width 11 height 11
type textarea "*"
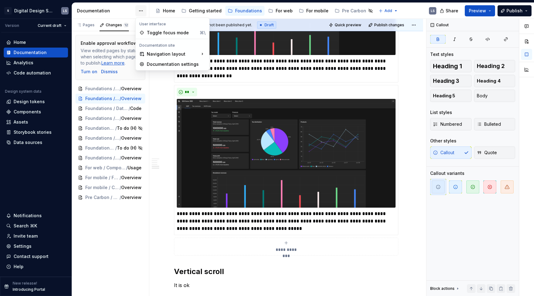
click at [141, 11] on html "1728px x 958px S Digital Design System LS Version Current draft Home Documentat…" at bounding box center [267, 148] width 534 height 296
click at [148, 62] on div "Documentation settings" at bounding box center [176, 64] width 59 height 6
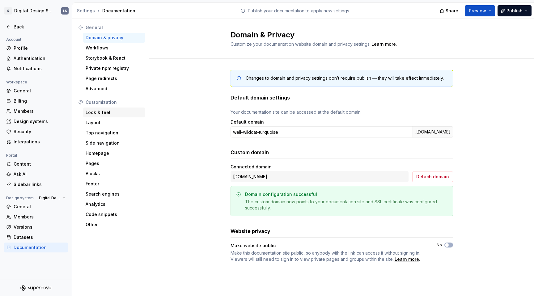
click at [97, 109] on div "Look & feel" at bounding box center [114, 112] width 57 height 6
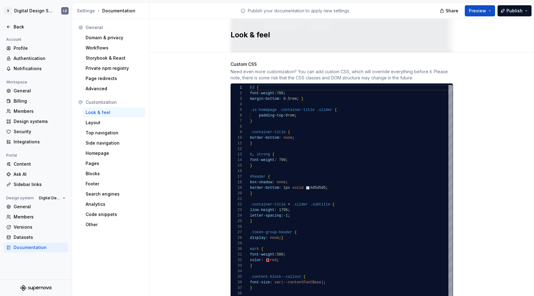
scroll to position [528, 0]
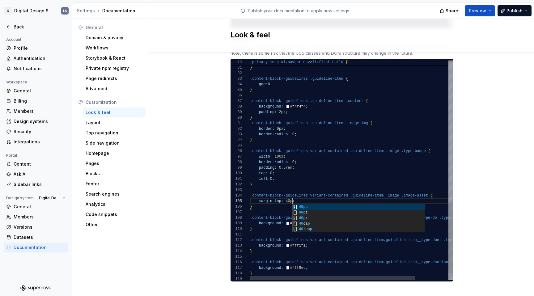
scroll to position [22, 45]
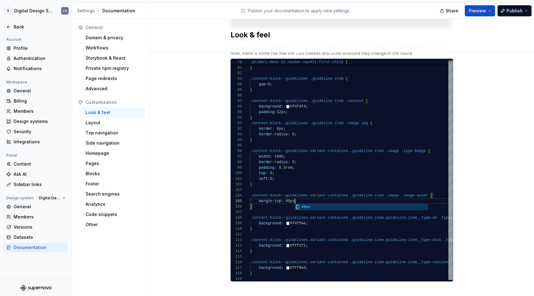
type textarea "**********"
click at [396, 38] on h2 "Look & feel" at bounding box center [337, 35] width 215 height 10
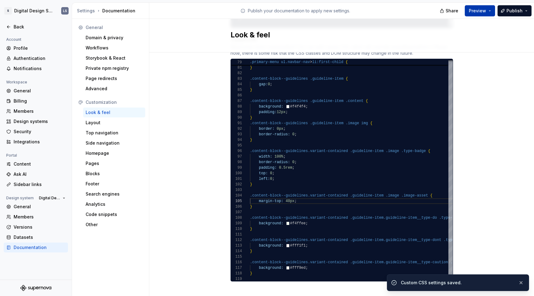
click at [479, 15] on button "Preview" at bounding box center [480, 10] width 30 height 11
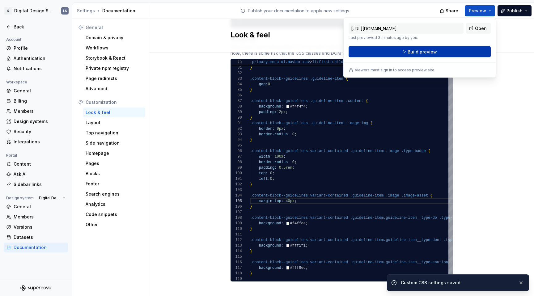
click at [450, 52] on button "Build preview" at bounding box center [419, 51] width 142 height 11
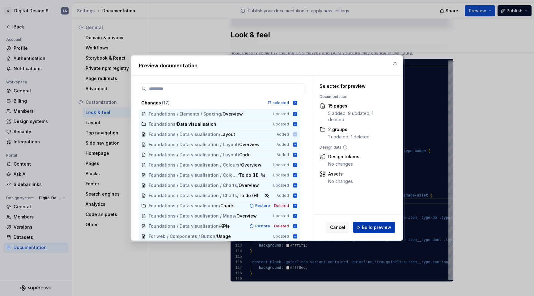
click at [361, 225] on button "Build preview" at bounding box center [374, 227] width 42 height 11
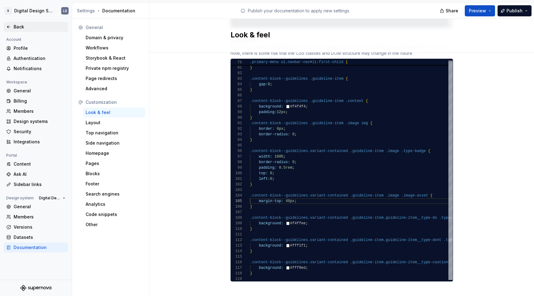
click at [14, 27] on div "Back" at bounding box center [40, 27] width 52 height 6
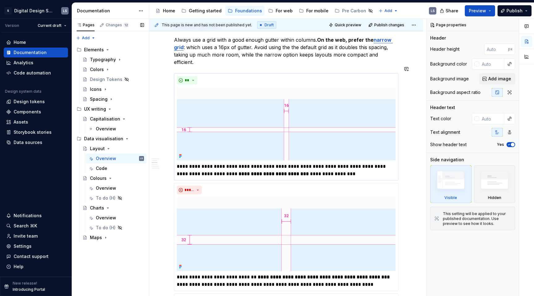
scroll to position [241, 0]
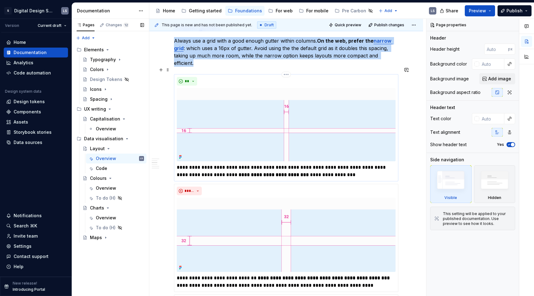
click at [338, 77] on div "**" at bounding box center [286, 81] width 219 height 9
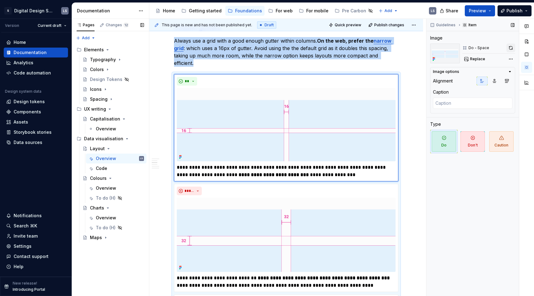
click at [512, 50] on button "button" at bounding box center [510, 48] width 9 height 9
click at [305, 187] on div "*****" at bounding box center [286, 191] width 219 height 9
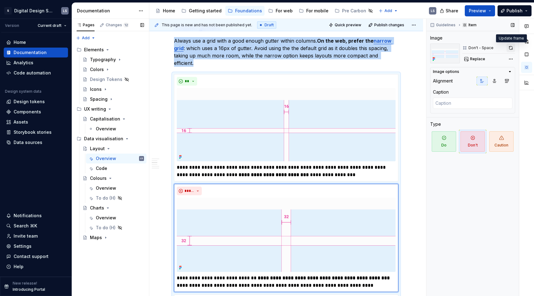
click at [507, 47] on button "button" at bounding box center [510, 48] width 9 height 9
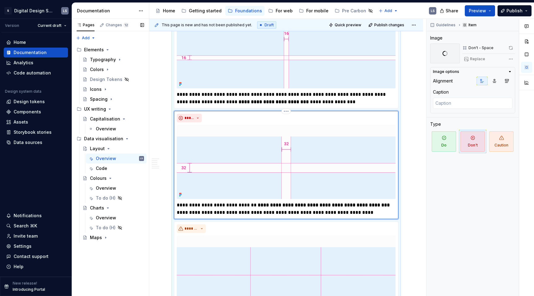
scroll to position [318, 0]
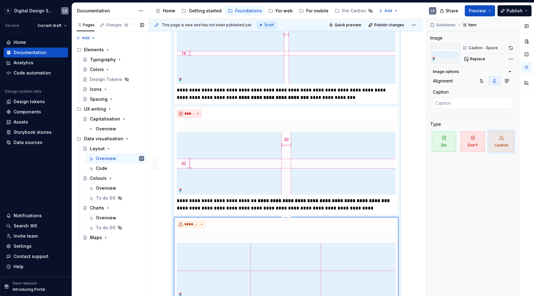
click at [240, 220] on div "*******" at bounding box center [286, 224] width 219 height 9
click at [509, 48] on button "button" at bounding box center [510, 48] width 9 height 9
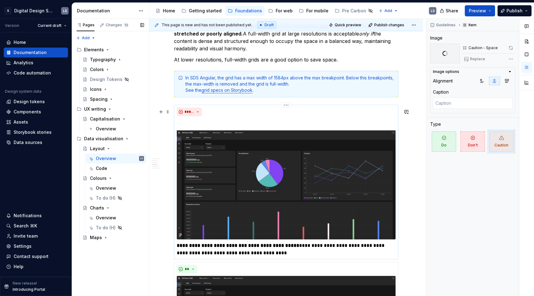
click at [255, 116] on div "*****" at bounding box center [286, 111] width 219 height 9
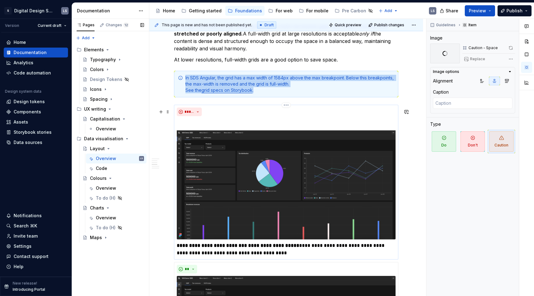
scroll to position [643, 0]
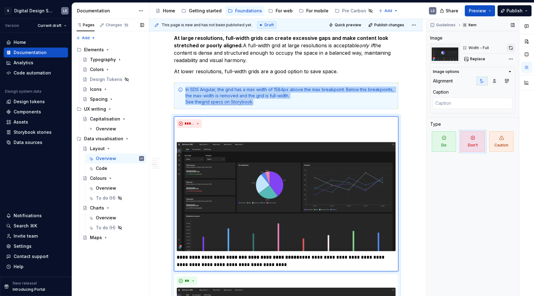
click at [513, 48] on button "button" at bounding box center [510, 48] width 9 height 9
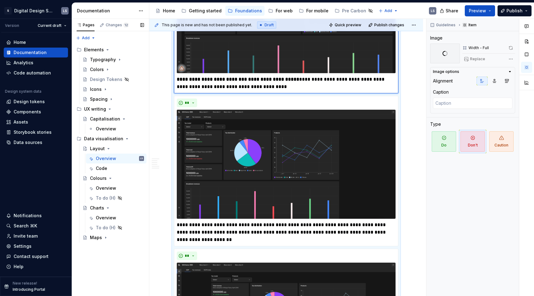
click at [250, 98] on div "**********" at bounding box center [286, 179] width 224 height 480
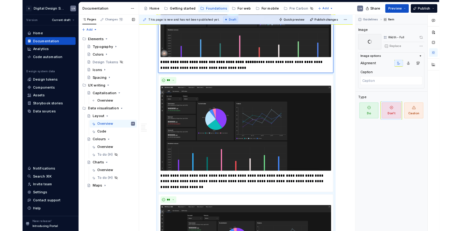
scroll to position [798, 0]
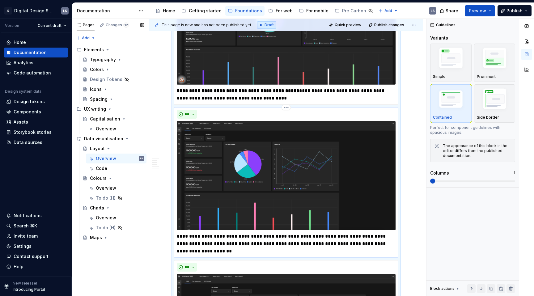
click at [246, 110] on div "**" at bounding box center [286, 114] width 219 height 9
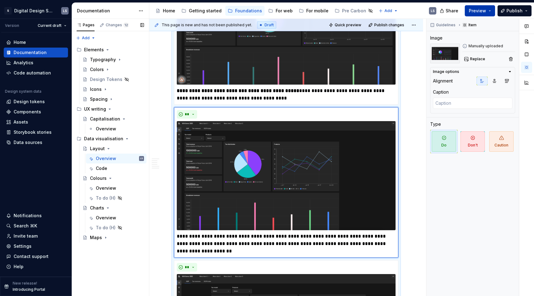
click at [482, 11] on span "Preview" at bounding box center [477, 11] width 17 height 6
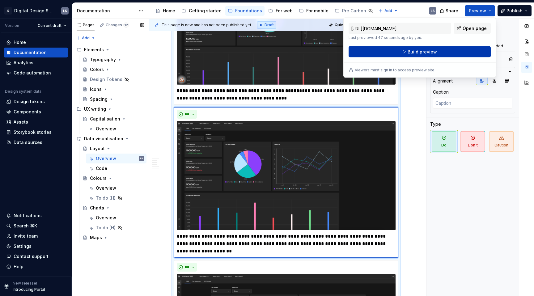
click at [436, 52] on span "Build preview" at bounding box center [421, 52] width 29 height 6
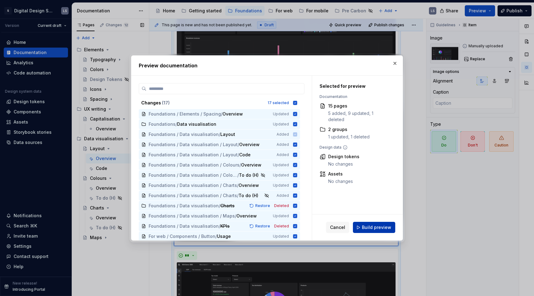
click at [373, 226] on span "Build preview" at bounding box center [376, 227] width 29 height 6
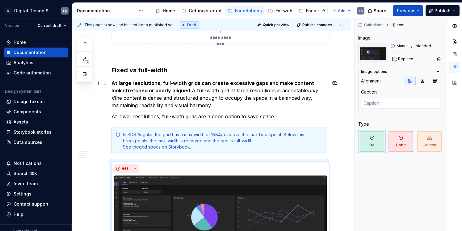
scroll to position [586, 0]
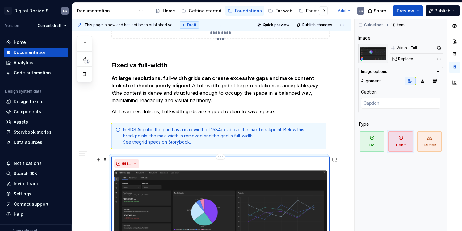
click at [156, 157] on div "**********" at bounding box center [221, 227] width 218 height 140
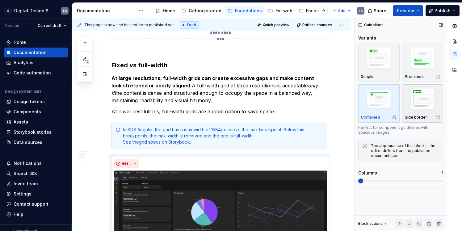
click at [418, 92] on img "button" at bounding box center [423, 99] width 36 height 27
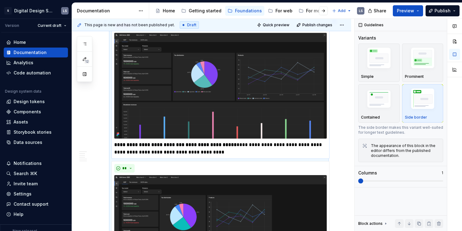
scroll to position [666, 0]
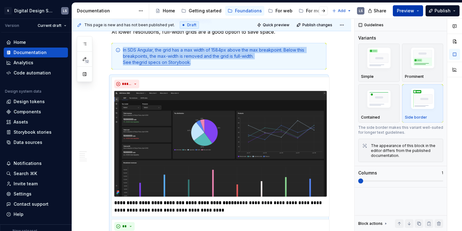
click at [418, 8] on button "Preview" at bounding box center [408, 10] width 30 height 11
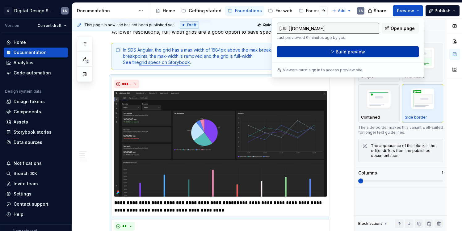
click at [391, 54] on button "Build preview" at bounding box center [348, 51] width 142 height 11
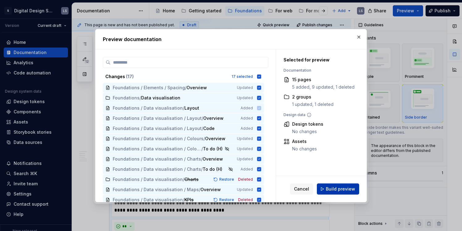
click at [339, 191] on span "Build preview" at bounding box center [340, 189] width 29 height 6
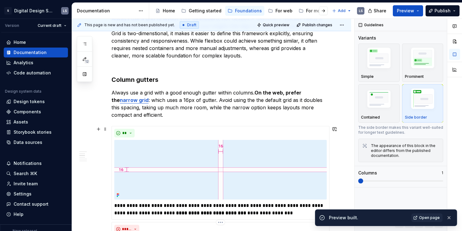
scroll to position [176, 0]
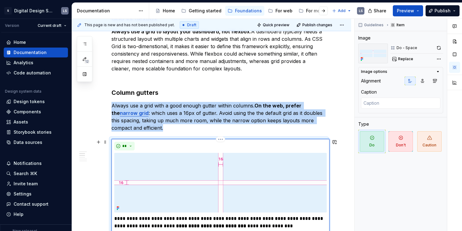
click at [240, 140] on div "**********" at bounding box center [221, 186] width 218 height 94
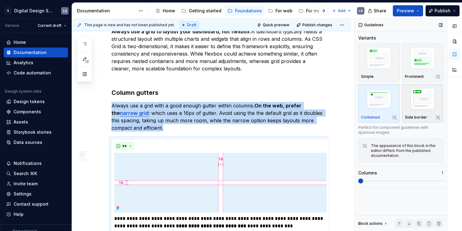
click at [417, 99] on img "button" at bounding box center [423, 99] width 36 height 27
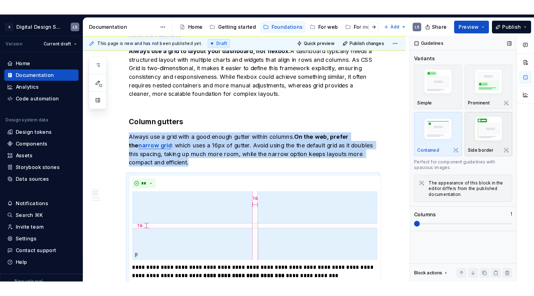
scroll to position [297, 0]
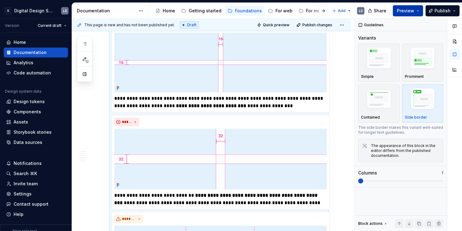
click at [406, 8] on span "Preview" at bounding box center [405, 11] width 17 height 6
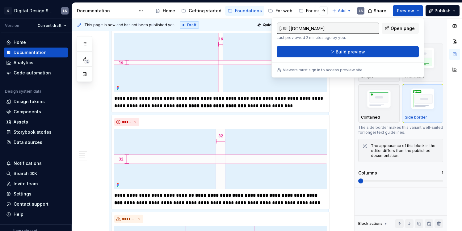
click at [385, 45] on div "[URL][DOMAIN_NAME] Last previewed 2 minutes ago by you. Open page Build preview" at bounding box center [348, 40] width 142 height 35
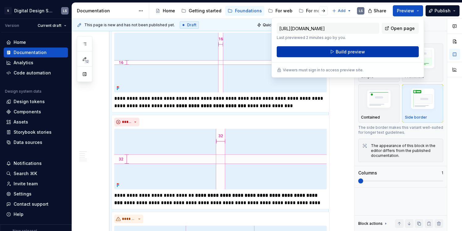
click at [385, 52] on button "Build preview" at bounding box center [348, 51] width 142 height 11
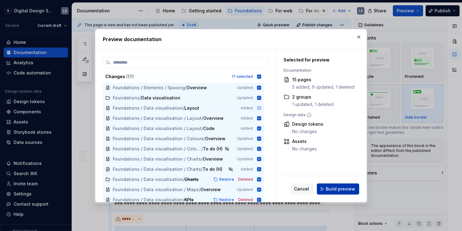
click at [331, 190] on span "Build preview" at bounding box center [340, 189] width 29 height 6
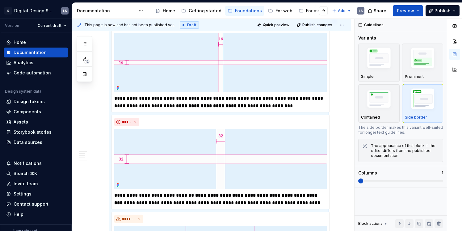
click at [351, 141] on div "This page is new and has not been published yet. Draft Quick preview Publish ch…" at bounding box center [213, 125] width 282 height 213
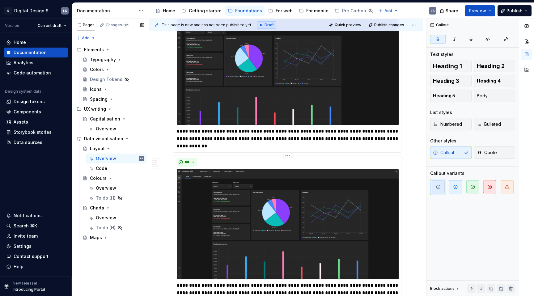
scroll to position [900, 0]
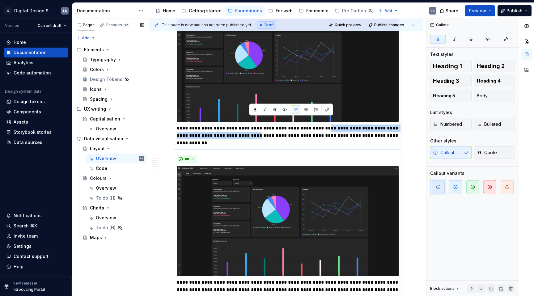
drag, startPoint x: 320, startPoint y: 121, endPoint x: 249, endPoint y: 129, distance: 71.7
click at [249, 129] on p "**********" at bounding box center [288, 135] width 222 height 22
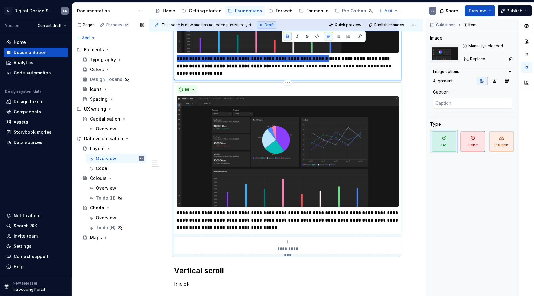
scroll to position [979, 0]
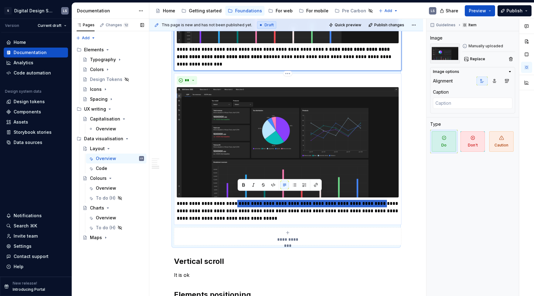
drag, startPoint x: 237, startPoint y: 196, endPoint x: 373, endPoint y: 196, distance: 135.9
click at [373, 200] on p "**********" at bounding box center [288, 211] width 222 height 22
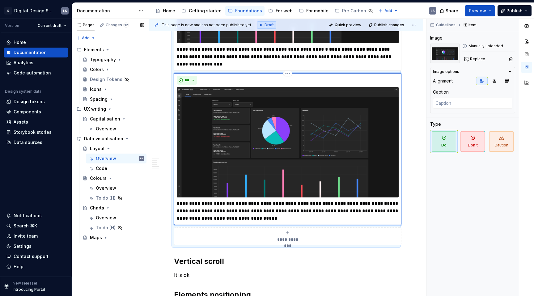
click at [217, 204] on p "**********" at bounding box center [288, 211] width 222 height 22
click at [313, 202] on p "**********" at bounding box center [288, 211] width 222 height 22
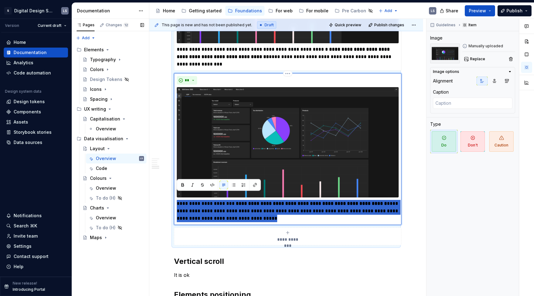
drag, startPoint x: 276, startPoint y: 209, endPoint x: 175, endPoint y: 194, distance: 103.1
click at [175, 194] on div "**********" at bounding box center [287, 149] width 227 height 152
click at [231, 200] on p "**********" at bounding box center [288, 211] width 222 height 22
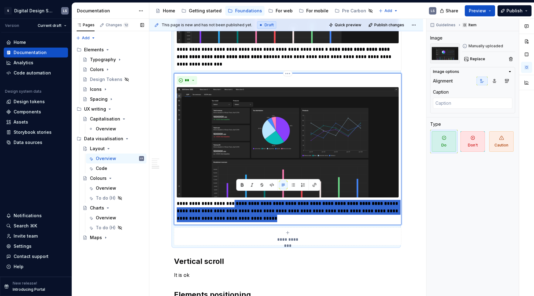
drag, startPoint x: 236, startPoint y: 196, endPoint x: 333, endPoint y: 210, distance: 97.4
click at [333, 211] on p "**********" at bounding box center [288, 211] width 222 height 22
paste div
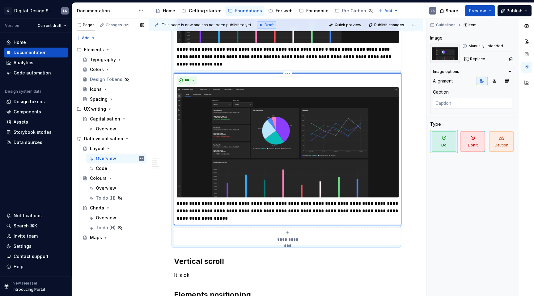
click at [236, 200] on p "**********" at bounding box center [288, 211] width 222 height 22
type textarea "*"
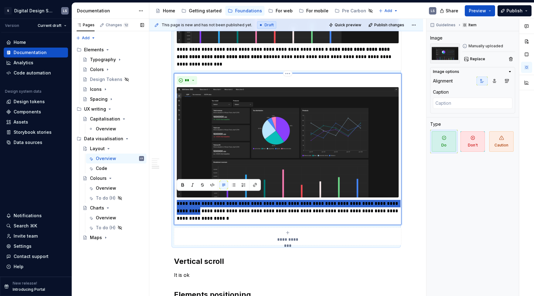
drag, startPoint x: 177, startPoint y: 196, endPoint x: 192, endPoint y: 200, distance: 16.0
click at [192, 200] on p "**********" at bounding box center [288, 211] width 222 height 22
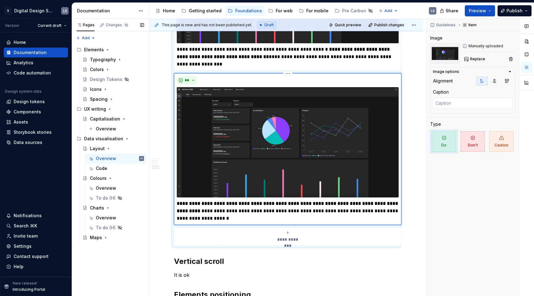
click at [228, 207] on p "**********" at bounding box center [288, 211] width 222 height 22
click at [285, 205] on p "**********" at bounding box center [288, 211] width 222 height 22
click at [237, 215] on p "**********" at bounding box center [288, 211] width 222 height 22
click at [477, 15] on button "Preview" at bounding box center [480, 10] width 30 height 11
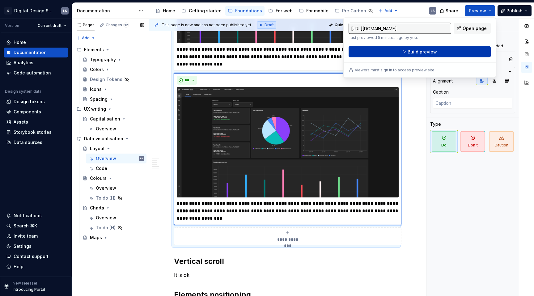
click at [444, 53] on button "Build preview" at bounding box center [419, 51] width 142 height 11
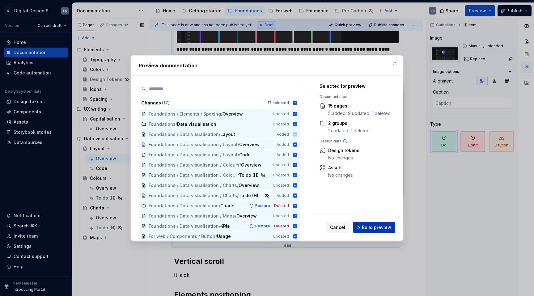
click at [382, 226] on span "Build preview" at bounding box center [376, 227] width 29 height 6
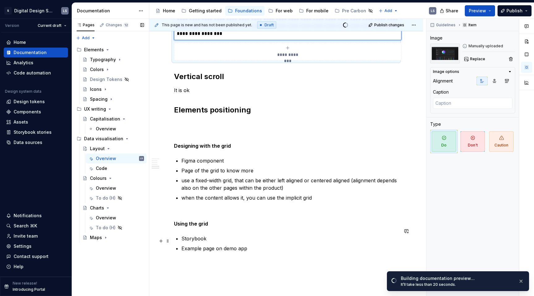
scroll to position [1164, 0]
click at [485, 9] on span "Preview" at bounding box center [477, 11] width 17 height 6
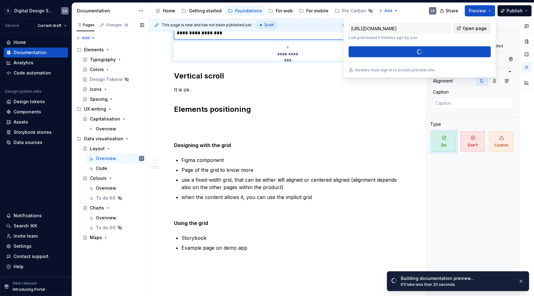
click at [472, 29] on span "Open page" at bounding box center [474, 28] width 24 height 6
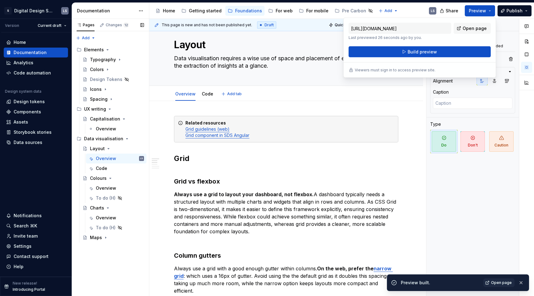
scroll to position [0, 0]
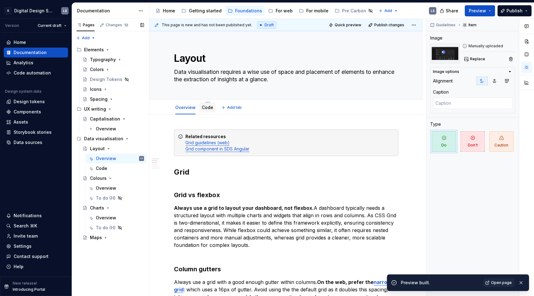
click at [207, 108] on link "Code" at bounding box center [207, 107] width 11 height 5
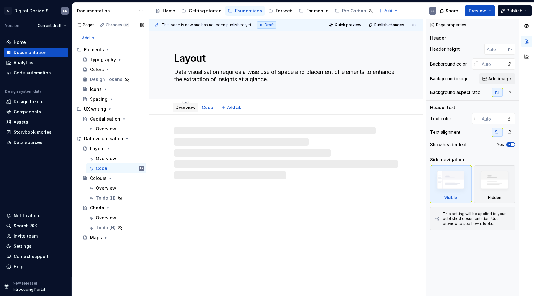
click at [183, 105] on link "Overview" at bounding box center [185, 107] width 20 height 5
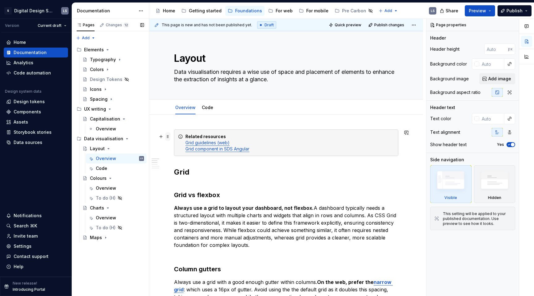
click at [167, 137] on span at bounding box center [167, 136] width 5 height 9
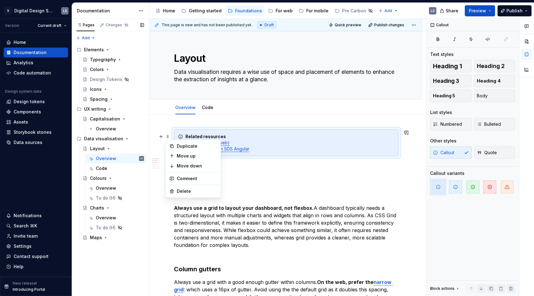
click at [244, 177] on h2 "Grid" at bounding box center [286, 172] width 224 height 10
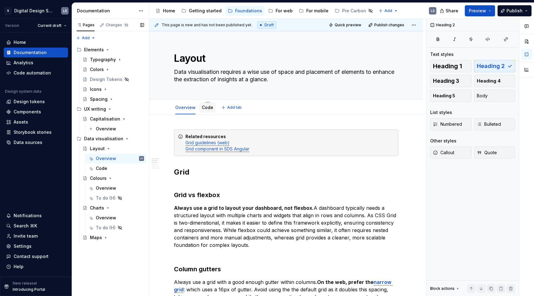
click at [207, 103] on div "Code" at bounding box center [207, 108] width 16 height 10
click at [207, 101] on html "1728px x 958px S Digital Design System LS Version Current draft Home Documentat…" at bounding box center [267, 148] width 534 height 296
click at [197, 110] on html "1728px x 958px S Digital Design System LS Version Current draft Home Documentat…" at bounding box center [267, 148] width 534 height 296
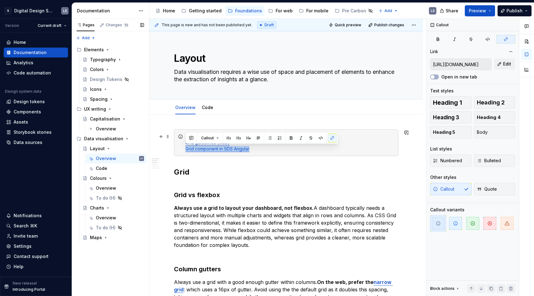
drag, startPoint x: 255, startPoint y: 151, endPoint x: 183, endPoint y: 150, distance: 71.0
click at [183, 150] on div "Related resources Grid guidelines (web) Grid component in SDS Angular" at bounding box center [286, 142] width 224 height 27
copy link "Grid component in SDS Angular"
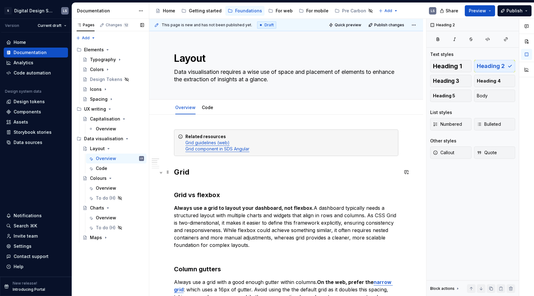
click at [218, 177] on h2 "Grid" at bounding box center [286, 172] width 224 height 10
click at [208, 107] on link "Code" at bounding box center [207, 107] width 11 height 5
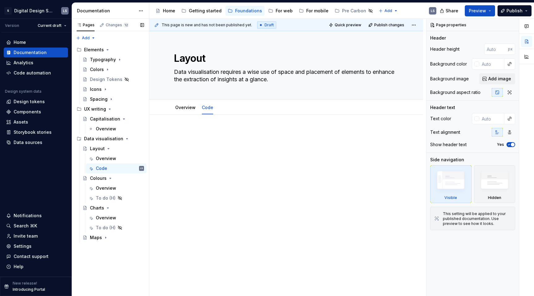
click at [193, 129] on div at bounding box center [286, 182] width 274 height 134
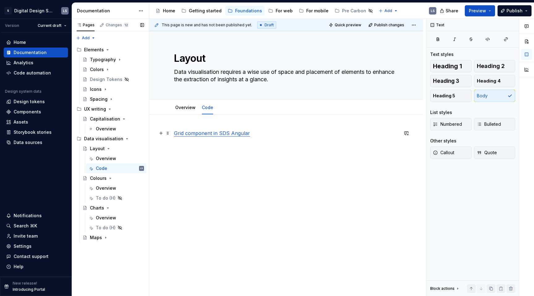
click at [229, 159] on div "Grid component in SDS Angular" at bounding box center [286, 144] width 224 height 31
click at [189, 108] on link "Overview" at bounding box center [185, 107] width 20 height 5
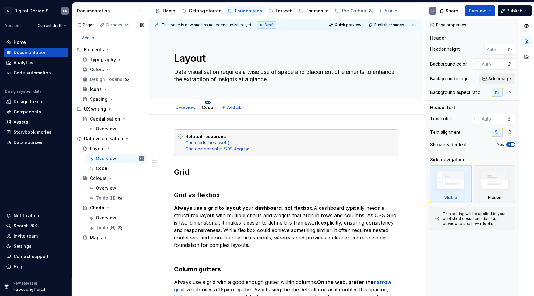
click at [205, 103] on html "1728px x 958px S Digital Design System LS Version Current draft Home Documentat…" at bounding box center [267, 148] width 534 height 296
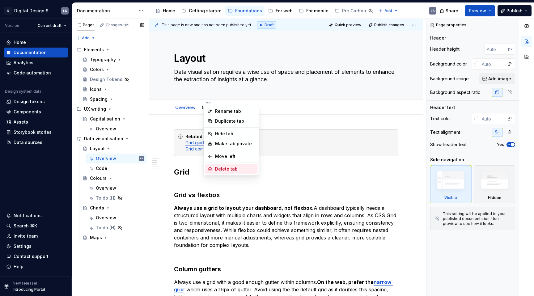
click at [221, 172] on div "Delete tab" at bounding box center [235, 169] width 40 height 6
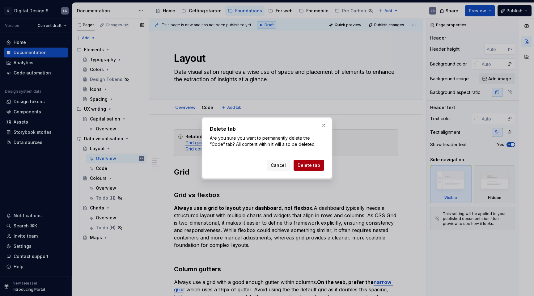
click at [312, 167] on span "Delete tab" at bounding box center [308, 165] width 23 height 6
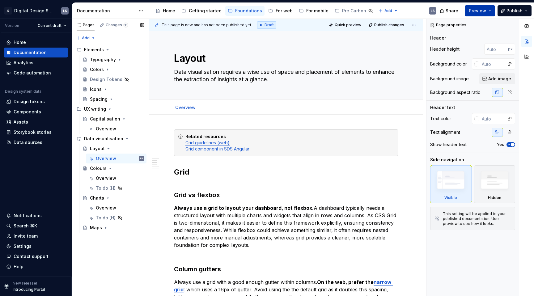
click at [480, 13] on span "Preview" at bounding box center [477, 11] width 17 height 6
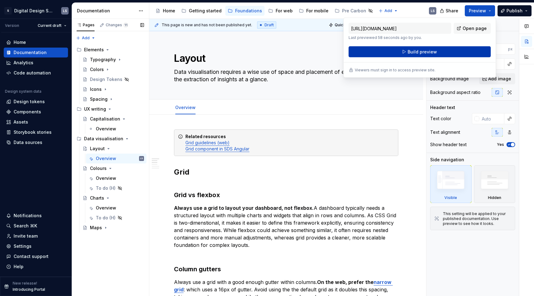
click at [442, 55] on button "Build preview" at bounding box center [419, 51] width 142 height 11
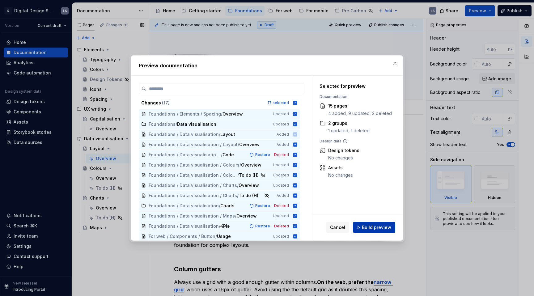
click at [379, 223] on button "Build preview" at bounding box center [374, 227] width 42 height 11
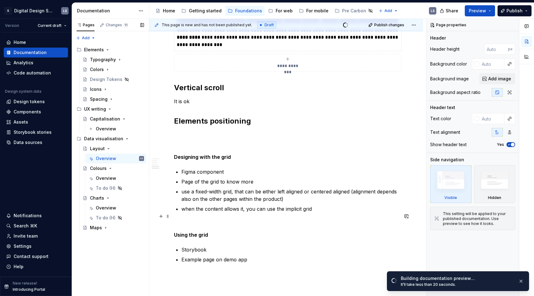
scroll to position [1149, 0]
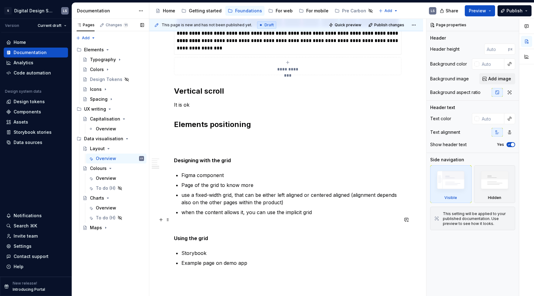
type textarea "*"
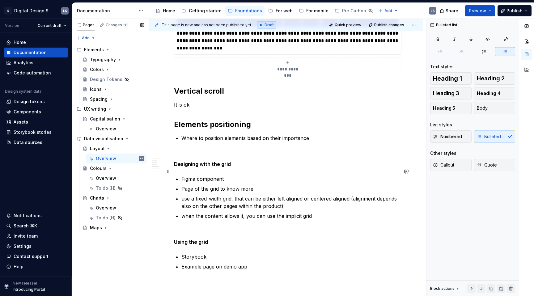
click at [192, 175] on p "Figma component" at bounding box center [289, 178] width 217 height 7
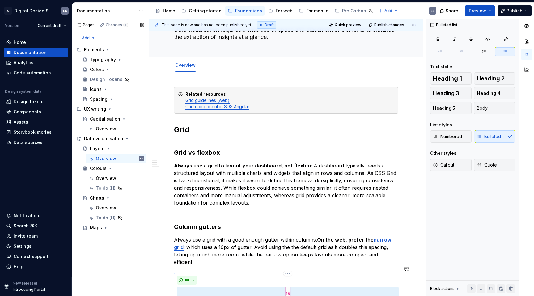
scroll to position [0, 0]
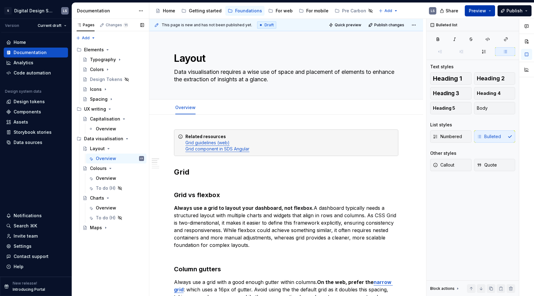
click at [476, 8] on span "Preview" at bounding box center [477, 11] width 17 height 6
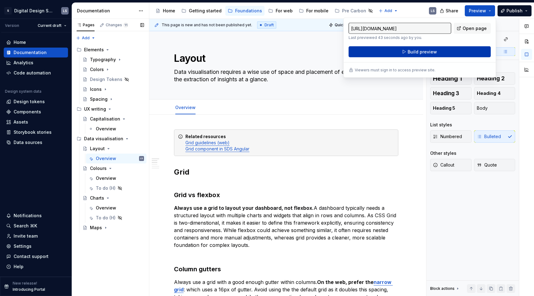
click at [427, 49] on span "Build preview" at bounding box center [421, 52] width 29 height 6
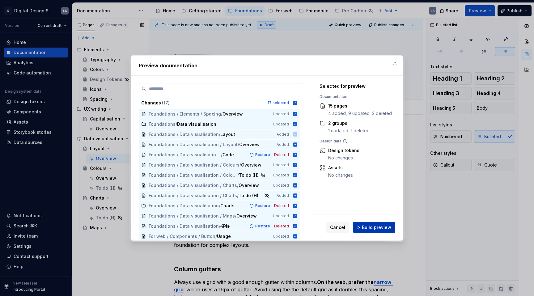
click at [381, 225] on span "Build preview" at bounding box center [376, 227] width 29 height 6
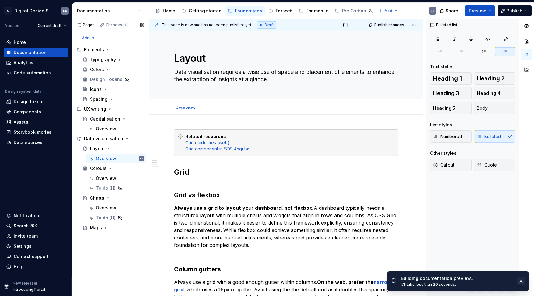
click at [520, 279] on button "button" at bounding box center [521, 281] width 8 height 9
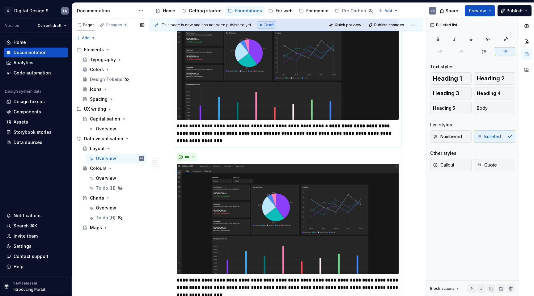
scroll to position [900, 0]
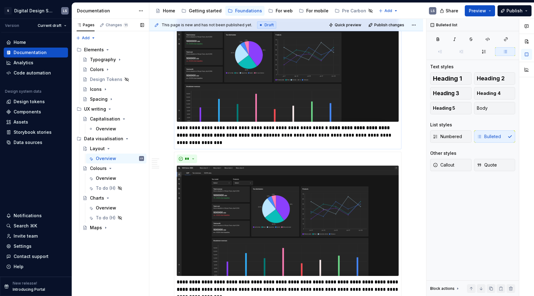
click at [237, 124] on p "**********" at bounding box center [288, 135] width 222 height 22
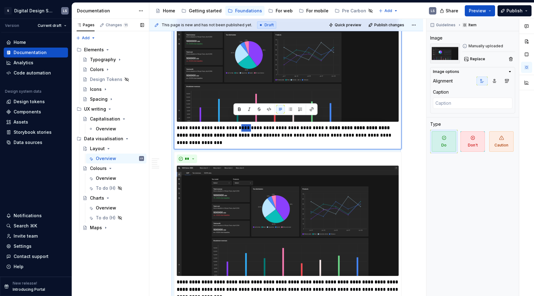
click at [237, 124] on p "**********" at bounding box center [288, 135] width 222 height 22
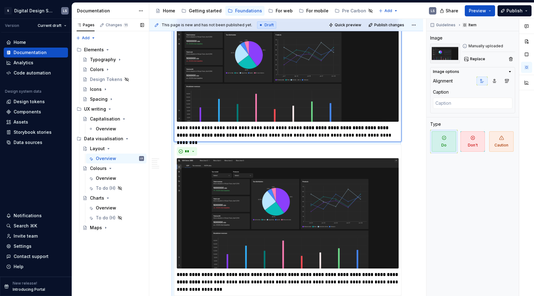
click at [277, 124] on p "**********" at bounding box center [288, 131] width 222 height 15
type textarea "*"
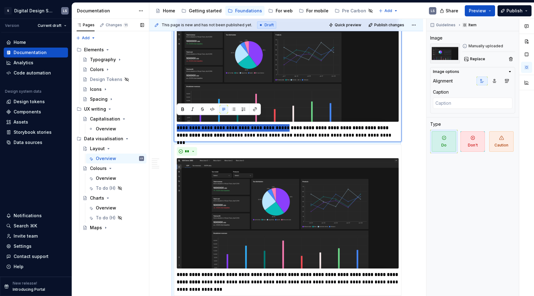
drag, startPoint x: 283, startPoint y: 120, endPoint x: 170, endPoint y: 119, distance: 113.7
click at [257, 126] on p "**********" at bounding box center [288, 131] width 222 height 15
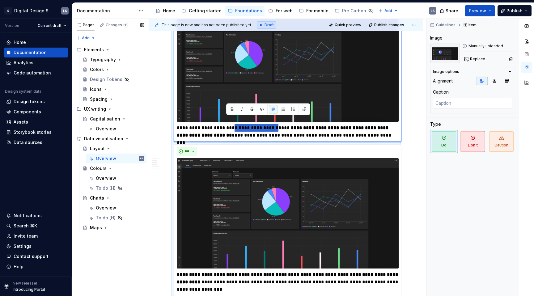
drag, startPoint x: 225, startPoint y: 121, endPoint x: 276, endPoint y: 121, distance: 50.7
click at [274, 124] on p "**********" at bounding box center [288, 131] width 222 height 15
drag, startPoint x: 284, startPoint y: 121, endPoint x: 224, endPoint y: 123, distance: 59.9
click at [224, 124] on p "**********" at bounding box center [288, 131] width 222 height 15
click at [227, 126] on p "**********" at bounding box center [288, 131] width 222 height 15
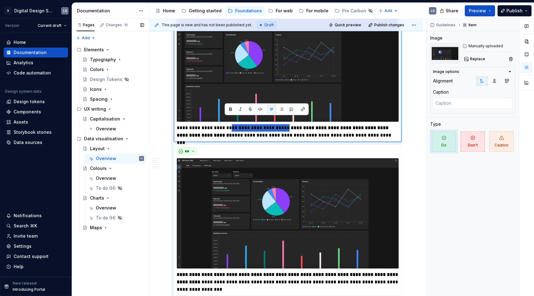
drag, startPoint x: 224, startPoint y: 122, endPoint x: 284, endPoint y: 121, distance: 59.6
click at [284, 124] on p "**********" at bounding box center [288, 131] width 222 height 15
click at [299, 124] on p "**********" at bounding box center [288, 131] width 222 height 15
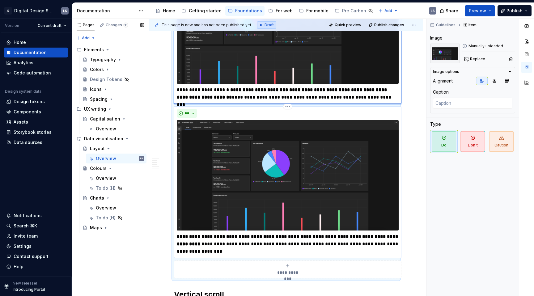
scroll to position [944, 0]
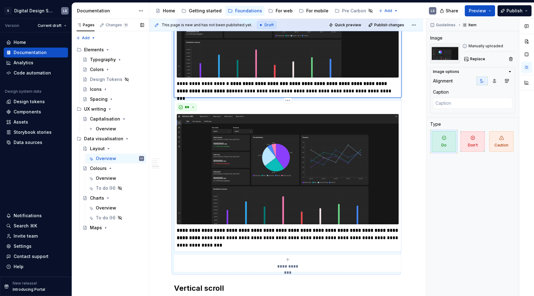
click at [231, 230] on p "**********" at bounding box center [288, 238] width 222 height 22
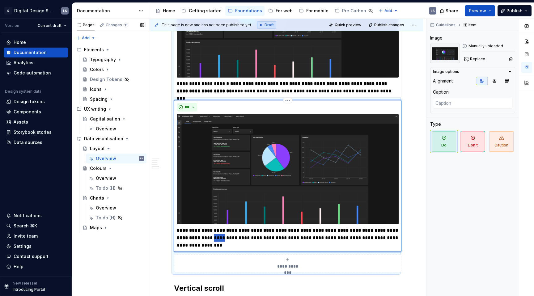
click at [231, 230] on p "**********" at bounding box center [288, 238] width 222 height 22
type textarea "*"
click at [249, 236] on p "**********" at bounding box center [288, 238] width 222 height 22
click at [240, 240] on p "**********" at bounding box center [288, 238] width 222 height 22
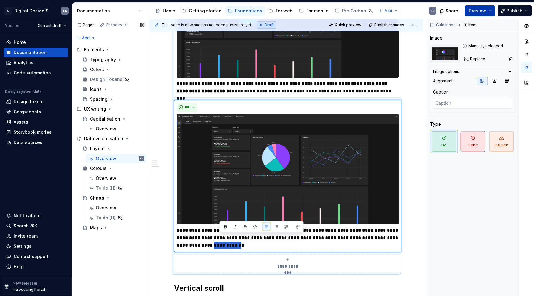
click at [471, 12] on span "Preview" at bounding box center [477, 11] width 17 height 6
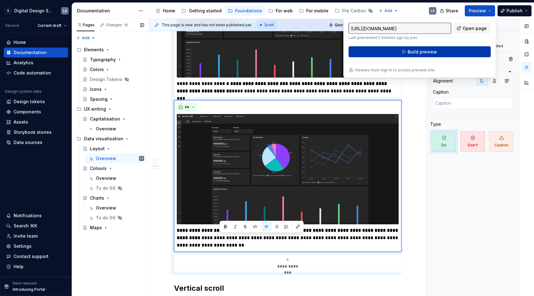
click at [456, 51] on button "Build preview" at bounding box center [419, 51] width 142 height 11
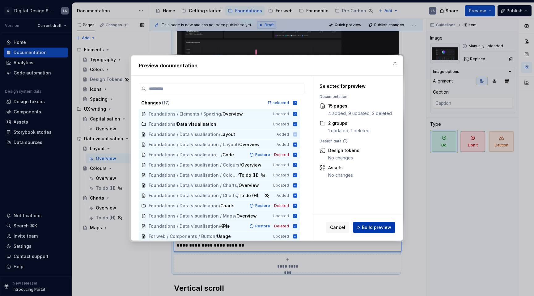
click at [388, 227] on span "Build preview" at bounding box center [376, 227] width 29 height 6
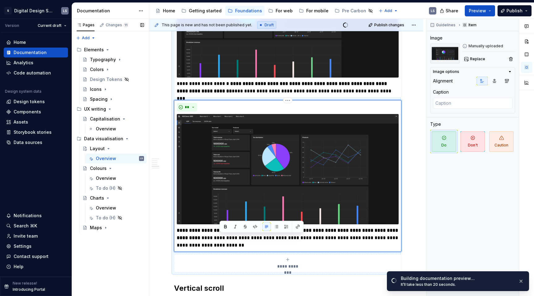
click at [336, 233] on p "**********" at bounding box center [288, 238] width 222 height 22
drag, startPoint x: 196, startPoint y: 239, endPoint x: 240, endPoint y: 238, distance: 44.5
click at [240, 238] on p "**********" at bounding box center [288, 238] width 222 height 22
drag, startPoint x: 247, startPoint y: 240, endPoint x: 195, endPoint y: 240, distance: 51.3
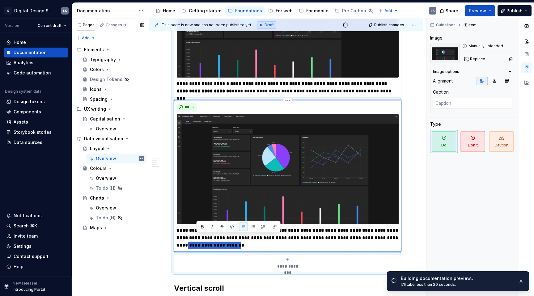
click at [195, 240] on p "**********" at bounding box center [288, 238] width 222 height 22
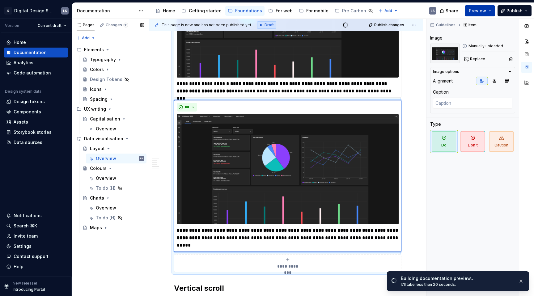
click at [482, 12] on span "Preview" at bounding box center [477, 11] width 17 height 6
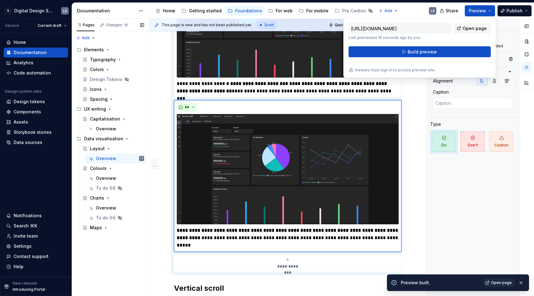
click at [428, 52] on div "[URL][DOMAIN_NAME] Last previewed 16 seconds ago by you. Open page Build preview" at bounding box center [419, 40] width 142 height 35
click at [428, 52] on span "Build preview" at bounding box center [421, 52] width 29 height 6
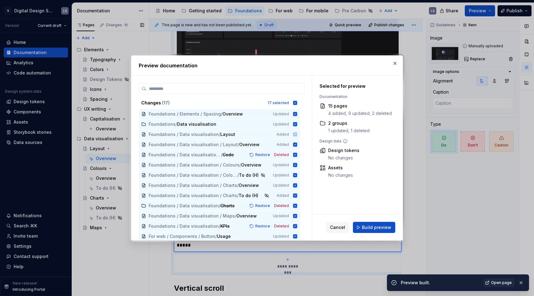
click at [379, 216] on div "Cancel Build preview" at bounding box center [357, 227] width 91 height 26
click at [379, 231] on button "Build preview" at bounding box center [374, 227] width 42 height 11
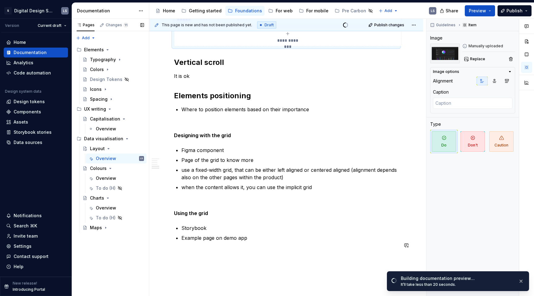
scroll to position [1175, 0]
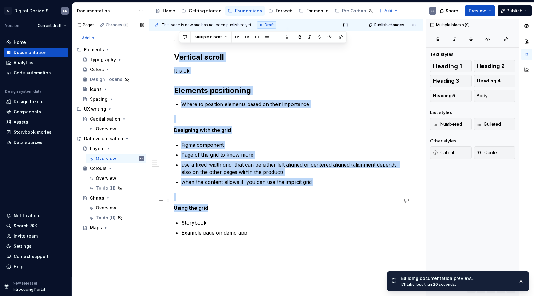
drag, startPoint x: 176, startPoint y: 49, endPoint x: 254, endPoint y: 197, distance: 167.2
drag, startPoint x: 248, startPoint y: 225, endPoint x: 172, endPoint y: 50, distance: 190.5
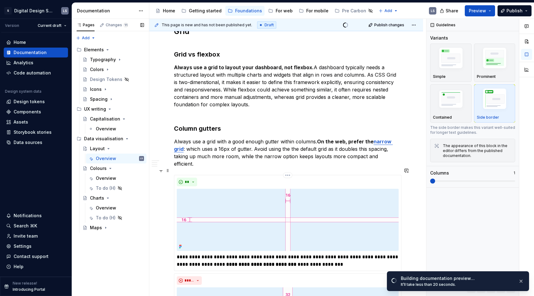
scroll to position [51, 0]
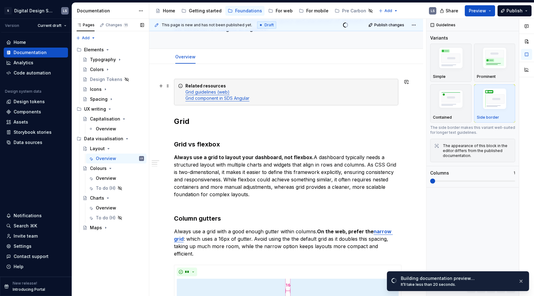
type textarea "*"
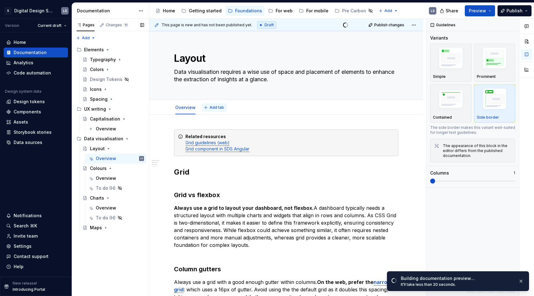
click at [215, 108] on span "Add tab" at bounding box center [216, 107] width 15 height 5
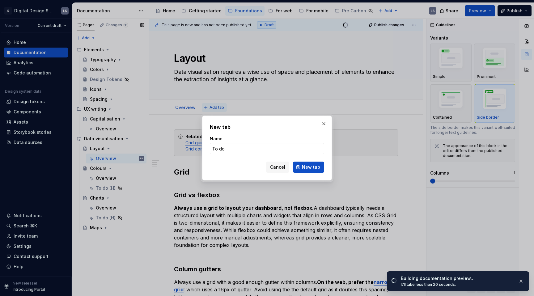
type input "To do (H)"
click at [304, 165] on span "New tab" at bounding box center [311, 167] width 18 height 6
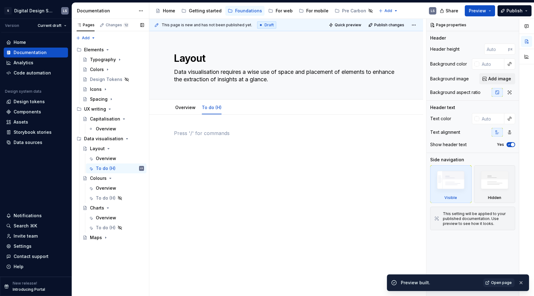
click at [210, 130] on p at bounding box center [286, 132] width 224 height 7
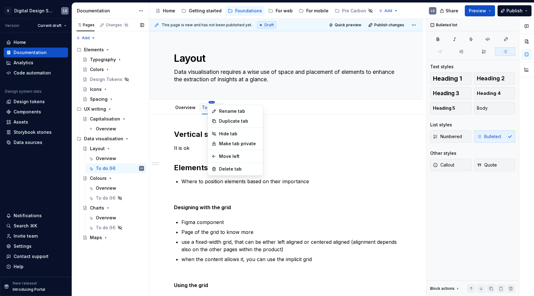
click at [210, 101] on html "1728px x 958px S Digital Design System LS Version Current draft Home Documentat…" at bounding box center [267, 148] width 534 height 296
click at [228, 133] on div "Hide tab" at bounding box center [239, 134] width 40 height 6
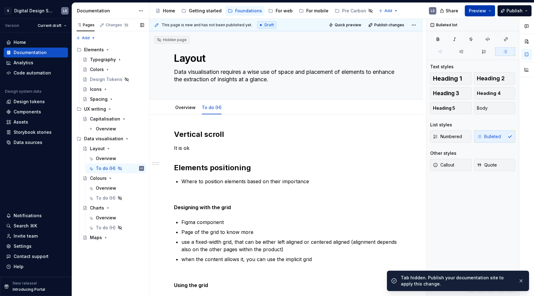
click at [476, 15] on button "Preview" at bounding box center [480, 10] width 30 height 11
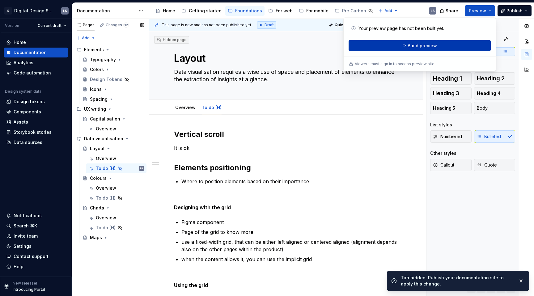
click at [454, 49] on button "Build preview" at bounding box center [419, 45] width 142 height 11
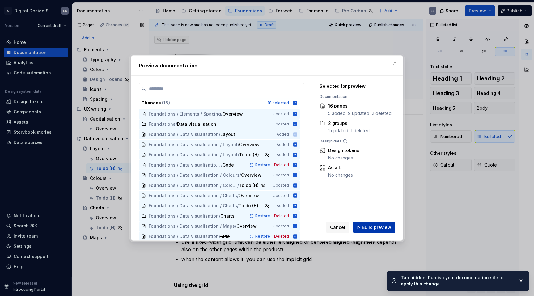
click at [386, 222] on button "Build preview" at bounding box center [374, 227] width 42 height 11
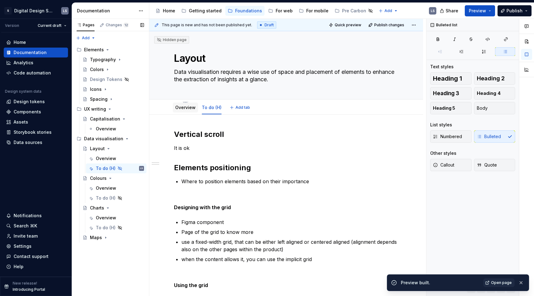
click at [183, 104] on div "Overview" at bounding box center [185, 107] width 20 height 7
click at [188, 110] on link "Overview" at bounding box center [185, 107] width 20 height 5
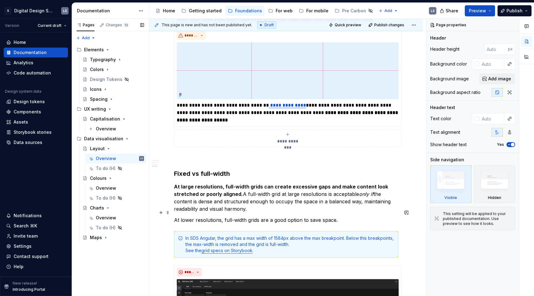
scroll to position [488, 0]
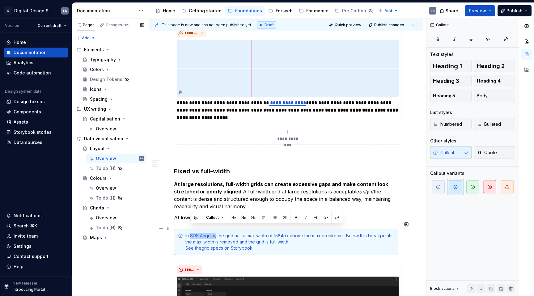
drag, startPoint x: 190, startPoint y: 228, endPoint x: 216, endPoint y: 228, distance: 26.3
click at [216, 233] on div "In SDS Angular, the grid has a max width of 1584px above the max breakpoint. Be…" at bounding box center [289, 242] width 209 height 19
click at [224, 233] on div "In SDS Angular, the grid has a max width of 1584px above the max breakpoint. Be…" at bounding box center [289, 242] width 209 height 19
drag, startPoint x: 191, startPoint y: 229, endPoint x: 216, endPoint y: 228, distance: 25.6
click at [216, 233] on div "In SDS Angular, the grid has a max width of 1584px above the max breakpoint. Be…" at bounding box center [289, 242] width 209 height 19
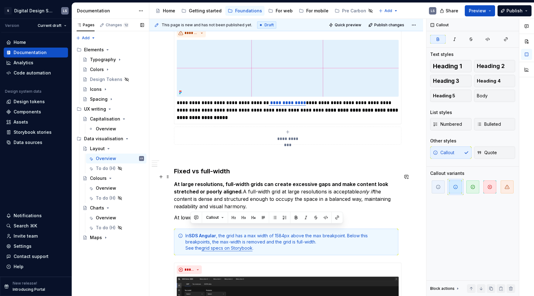
click at [281, 190] on p "At large resolutions, full-width grids can create excessive gaps and make conte…" at bounding box center [286, 195] width 224 height 30
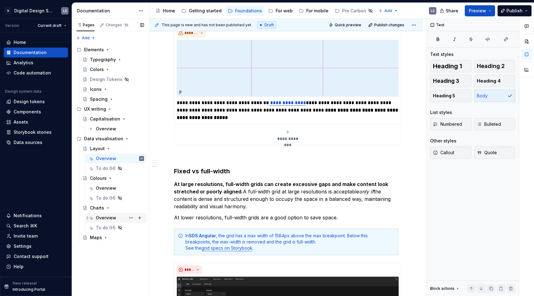
click at [103, 218] on div "Overview" at bounding box center [106, 218] width 20 height 6
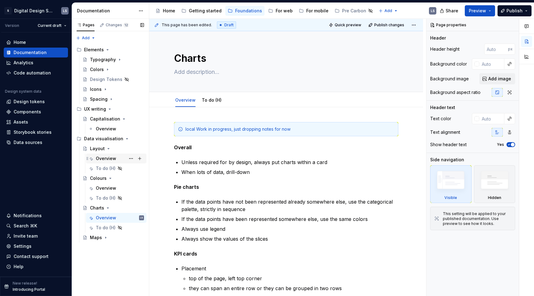
click at [103, 162] on div "Overview" at bounding box center [120, 158] width 48 height 9
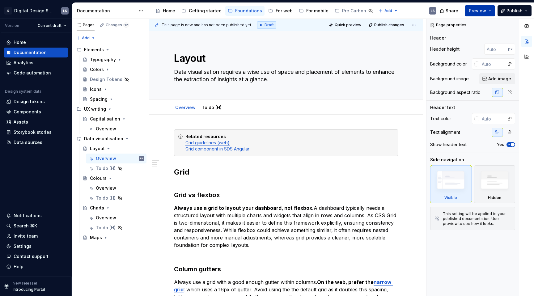
click at [477, 15] on button "Preview" at bounding box center [480, 10] width 30 height 11
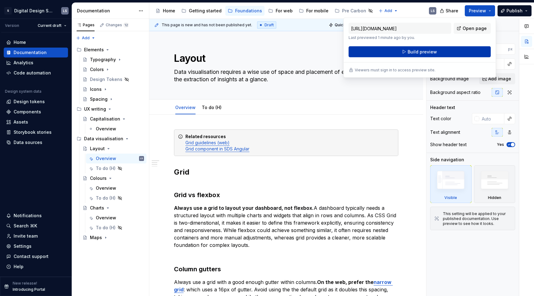
click at [436, 53] on button "Build preview" at bounding box center [419, 51] width 142 height 11
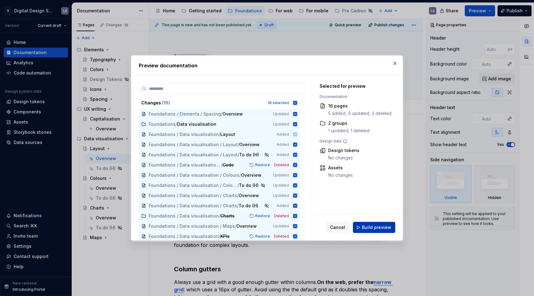
click at [370, 226] on span "Build preview" at bounding box center [376, 227] width 29 height 6
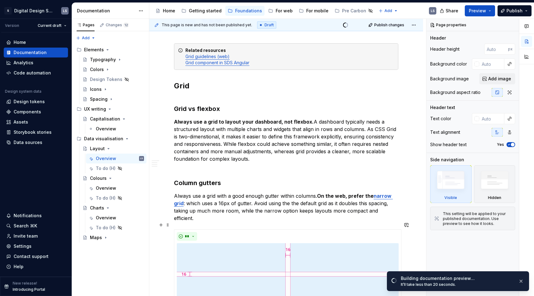
scroll to position [42, 0]
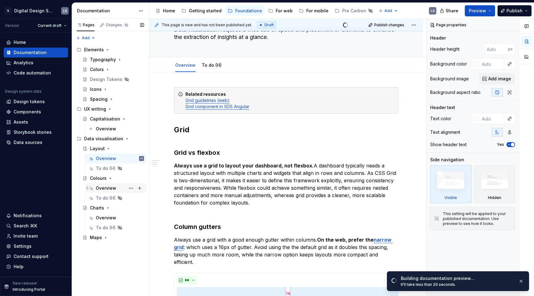
click at [100, 190] on div "Overview" at bounding box center [106, 188] width 20 height 6
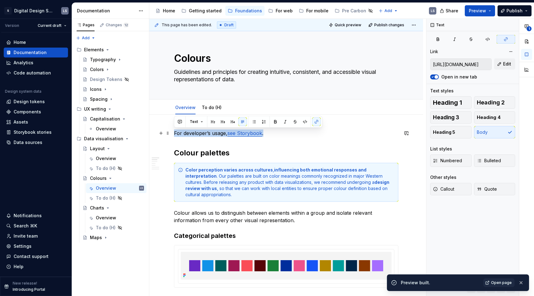
drag, startPoint x: 175, startPoint y: 133, endPoint x: 268, endPoint y: 133, distance: 93.0
click at [268, 133] on p "For developer’s usage, see Storybook ." at bounding box center [286, 132] width 224 height 7
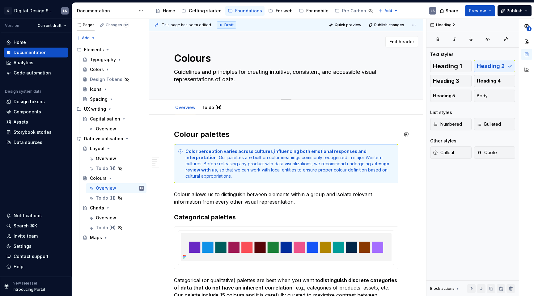
type textarea "*"
click at [238, 107] on span "Add tab" at bounding box center [242, 107] width 15 height 5
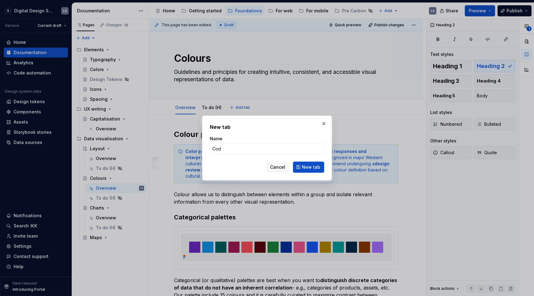
type input "Code"
type textarea "*"
type input "Code"
click at [302, 168] on button "New tab" at bounding box center [308, 167] width 31 height 11
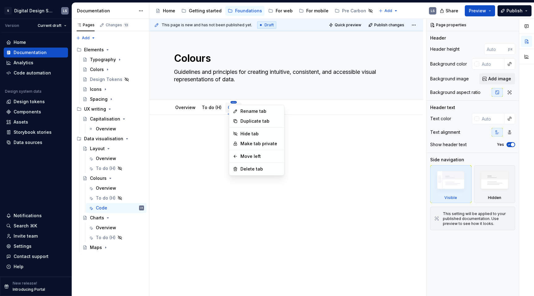
click at [199, 106] on html "1728px x 958px S Digital Design System LS Version Current draft Home Documentat…" at bounding box center [267, 148] width 534 height 296
click at [221, 120] on html "1728px x 958px S Digital Design System LS Version Current draft Home Documentat…" at bounding box center [267, 148] width 534 height 296
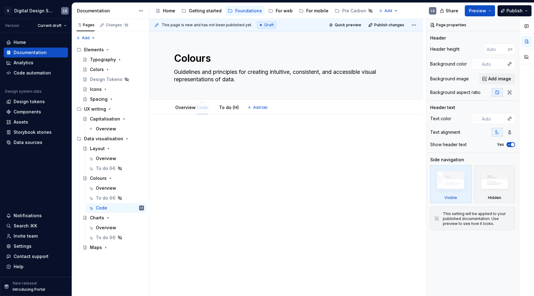
drag, startPoint x: 234, startPoint y: 108, endPoint x: 203, endPoint y: 108, distance: 30.9
click at [205, 127] on div at bounding box center [286, 182] width 274 height 134
type textarea "*"
paste div
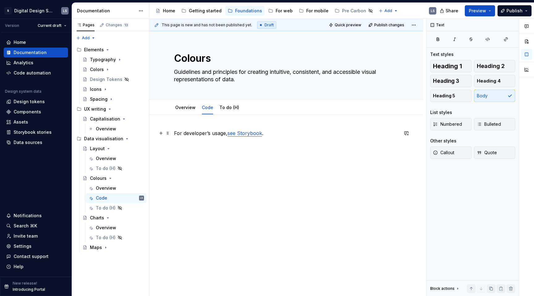
click at [175, 133] on p "For developer’s usage, see Storybook ." at bounding box center [286, 132] width 224 height 7
click at [182, 147] on div "SDS Angular For developer’s usage, see Storybook ." at bounding box center [286, 140] width 224 height 23
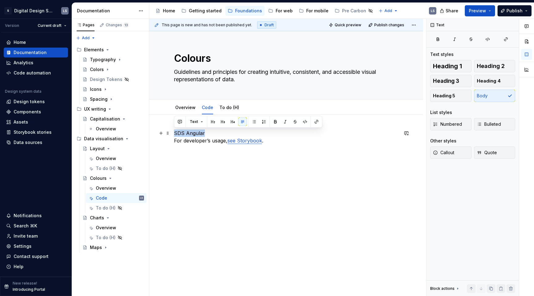
drag, startPoint x: 175, startPoint y: 132, endPoint x: 205, endPoint y: 133, distance: 30.6
click at [205, 133] on p "SDS Angular For developer’s usage, see Storybook ." at bounding box center [286, 136] width 224 height 15
click at [200, 144] on p "SDS Angular For developer’s usage, see Storybook ." at bounding box center [286, 136] width 224 height 15
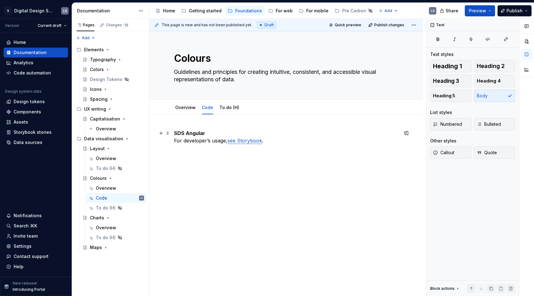
click at [173, 140] on div "SDS Angular For developer’s usage, see Storybook ." at bounding box center [286, 182] width 274 height 134
drag, startPoint x: 226, startPoint y: 140, endPoint x: 170, endPoint y: 141, distance: 55.9
click at [170, 141] on div "SDS Angular For developer’s usage, see Storybook ." at bounding box center [286, 182] width 274 height 134
click at [210, 137] on p "SDS Angular Storybook ." at bounding box center [286, 136] width 224 height 15
click at [485, 7] on button "Preview" at bounding box center [480, 10] width 30 height 11
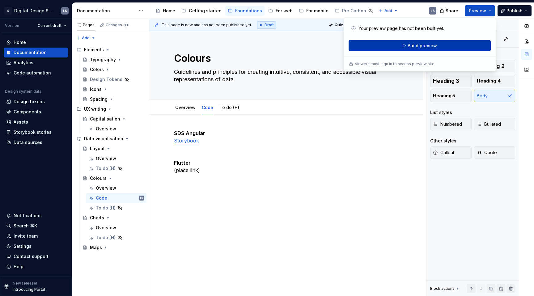
click at [447, 46] on button "Build preview" at bounding box center [419, 45] width 142 height 11
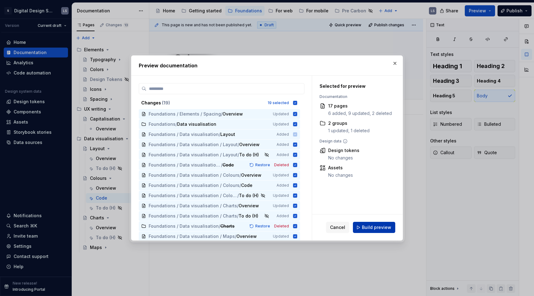
click at [385, 224] on span "Build preview" at bounding box center [376, 227] width 29 height 6
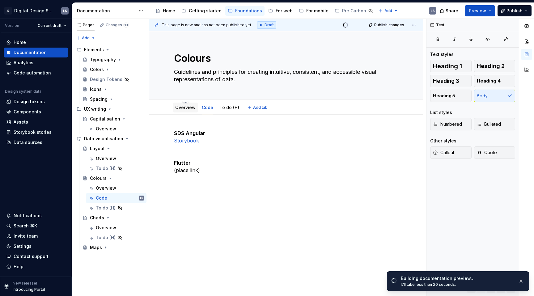
click at [191, 109] on link "Overview" at bounding box center [185, 107] width 20 height 5
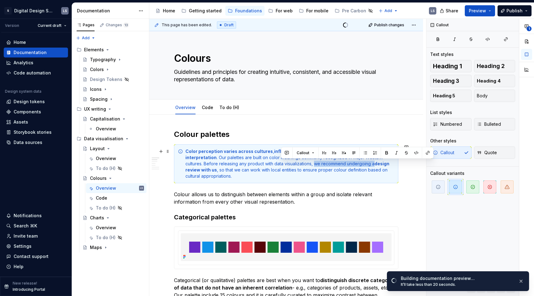
drag, startPoint x: 281, startPoint y: 164, endPoint x: 340, endPoint y: 165, distance: 59.0
click at [340, 165] on div "Color perception varies across cultures , influencing both emotional responses …" at bounding box center [289, 163] width 209 height 31
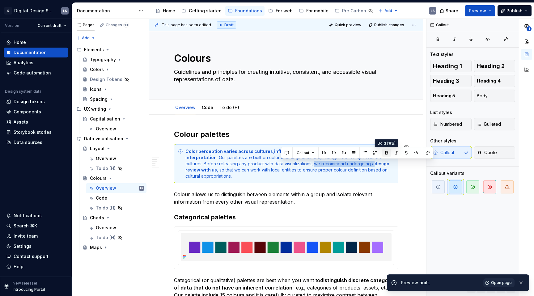
click at [388, 153] on button "button" at bounding box center [386, 153] width 9 height 9
click at [398, 172] on div "Color perception varies across cultures , influencing both emotional responses …" at bounding box center [286, 163] width 224 height 39
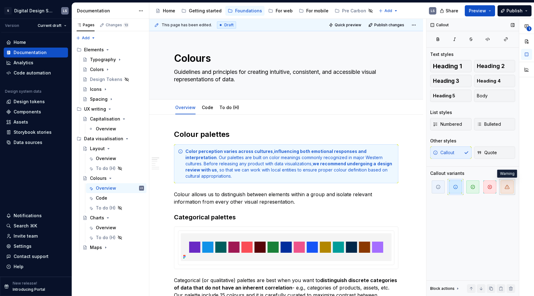
click at [500, 190] on span "button" at bounding box center [506, 186] width 13 height 13
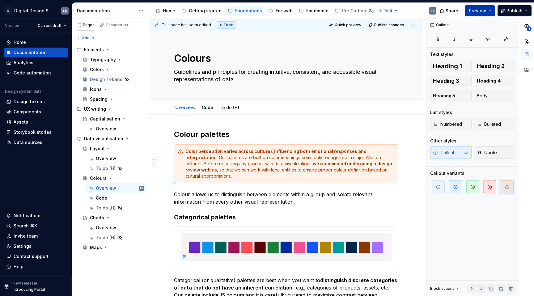
click at [478, 13] on span "Preview" at bounding box center [477, 11] width 17 height 6
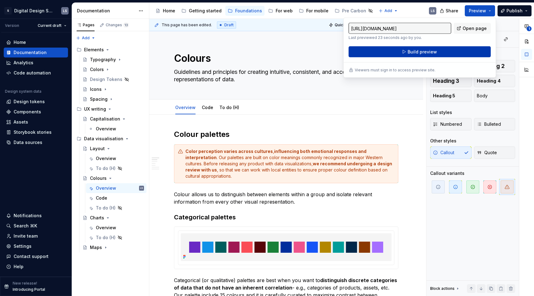
click at [439, 53] on button "Build preview" at bounding box center [419, 51] width 142 height 11
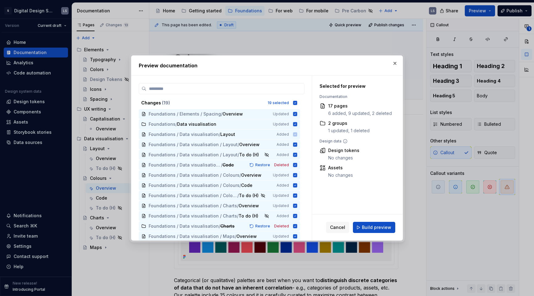
click at [369, 234] on div "Cancel Build preview" at bounding box center [357, 227] width 91 height 26
click at [369, 228] on span "Build preview" at bounding box center [376, 227] width 29 height 6
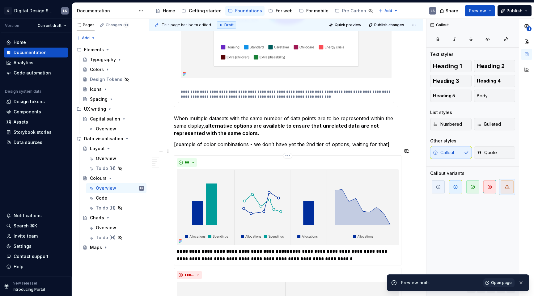
scroll to position [759, 0]
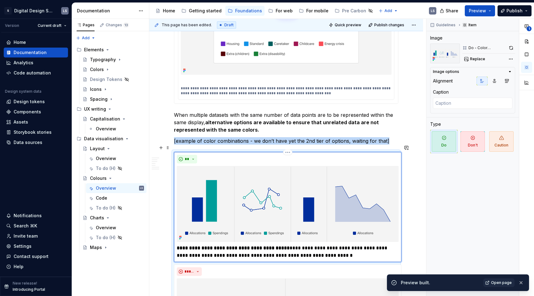
click at [253, 155] on div "**" at bounding box center [288, 159] width 222 height 9
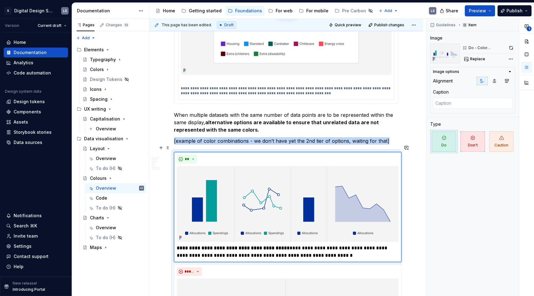
click at [295, 152] on div "**********" at bounding box center [286, 286] width 224 height 269
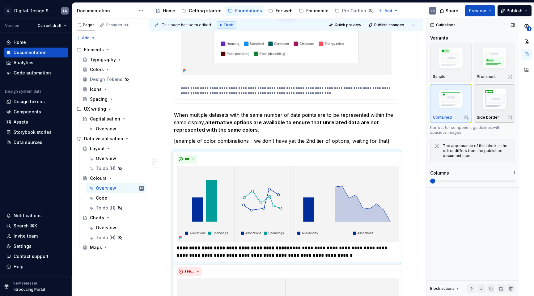
click at [481, 96] on img "button" at bounding box center [495, 99] width 36 height 27
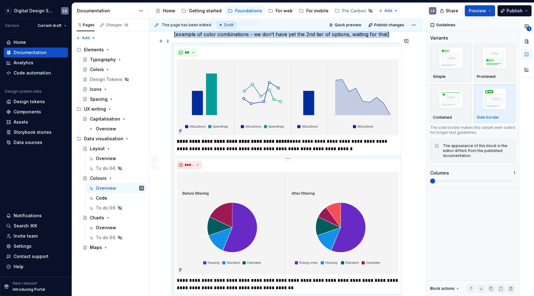
scroll to position [859, 0]
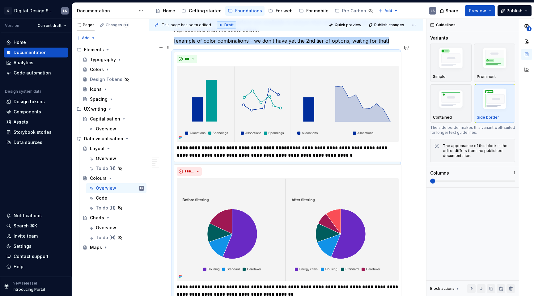
click at [363, 156] on div "**********" at bounding box center [286, 186] width 224 height 269
click at [369, 154] on div "**********" at bounding box center [287, 107] width 227 height 110
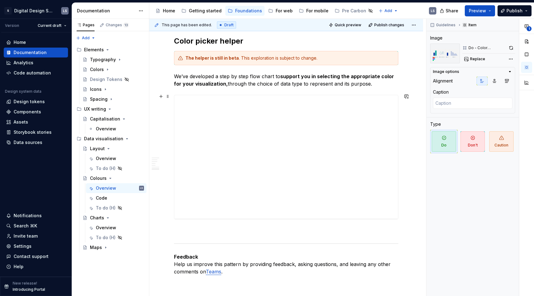
scroll to position [1989, 0]
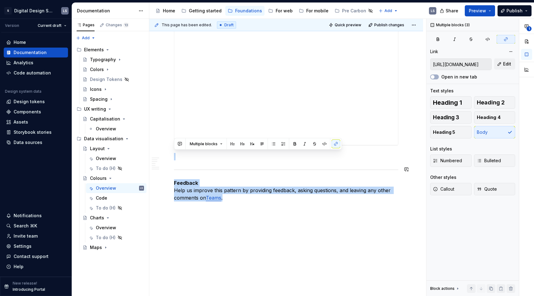
drag, startPoint x: 235, startPoint y: 200, endPoint x: 173, endPoint y: 162, distance: 72.3
copy div "Feedback Help us improve this pattern by providing feedback, asking questions, …"
click at [101, 161] on div "Overview" at bounding box center [106, 158] width 20 height 6
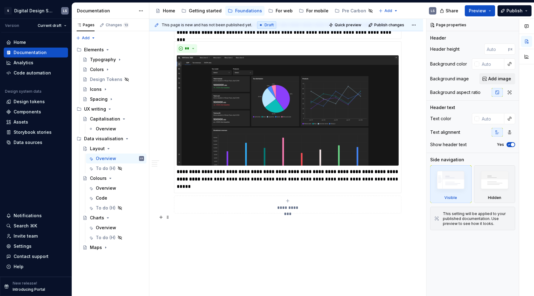
scroll to position [1024, 0]
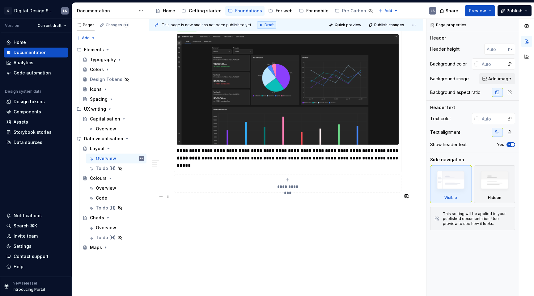
click at [213, 200] on p at bounding box center [286, 203] width 224 height 7
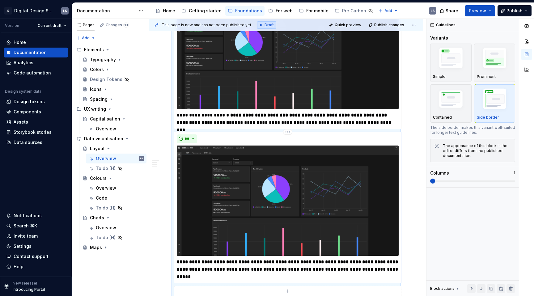
scroll to position [1065, 0]
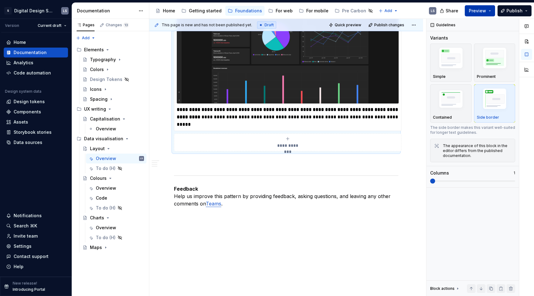
click at [479, 13] on span "Preview" at bounding box center [477, 11] width 17 height 6
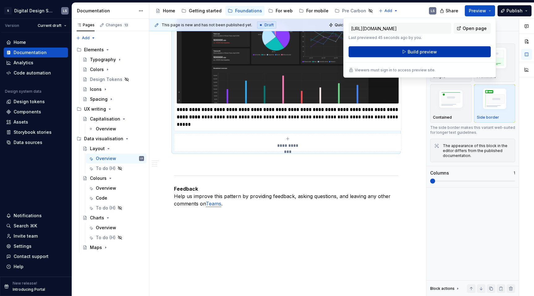
click at [450, 50] on button "Build preview" at bounding box center [419, 51] width 142 height 11
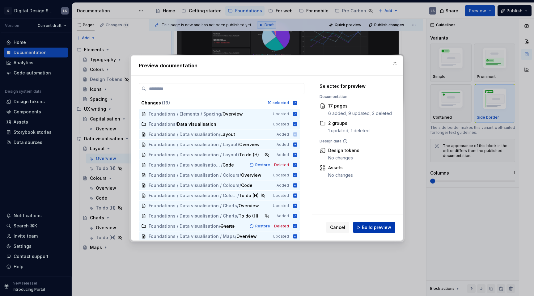
click at [384, 226] on span "Build preview" at bounding box center [376, 227] width 29 height 6
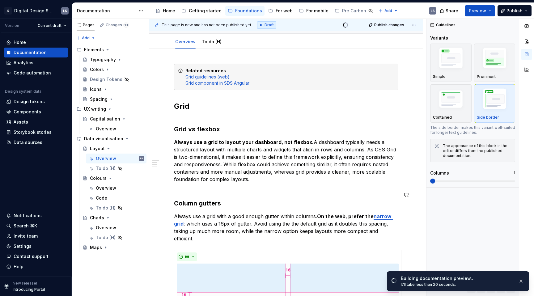
scroll to position [0, 0]
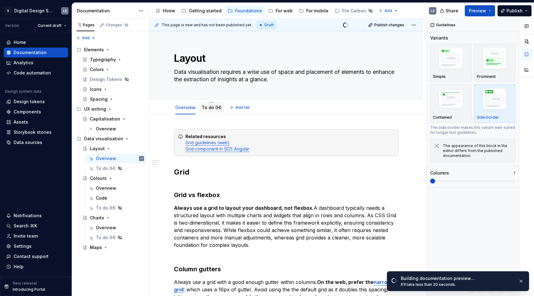
click at [210, 106] on link "To do (H)" at bounding box center [212, 107] width 20 height 5
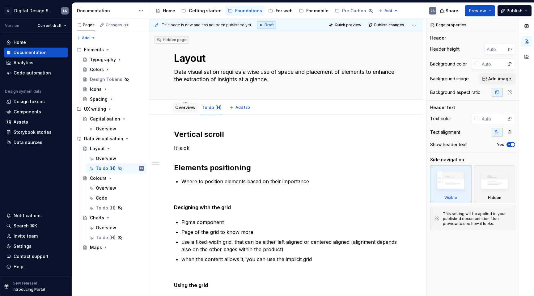
click at [191, 106] on link "Overview" at bounding box center [185, 107] width 20 height 5
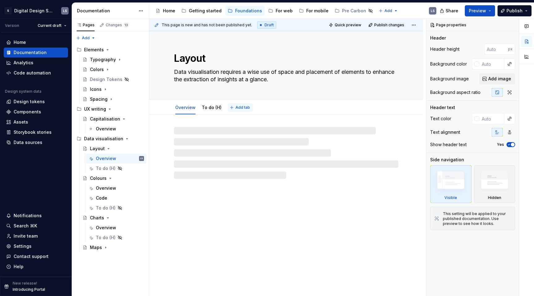
type textarea "*"
click at [240, 109] on span "Add tab" at bounding box center [242, 107] width 15 height 5
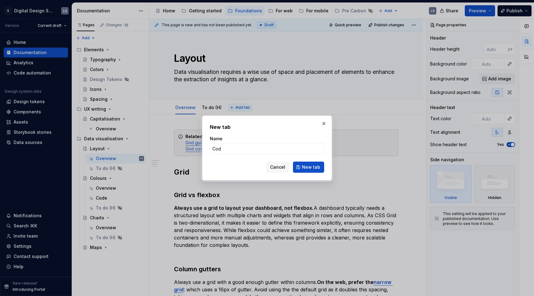
type input "Code"
type textarea "*"
type input "Code"
click at [301, 169] on button "New tab" at bounding box center [308, 167] width 31 height 11
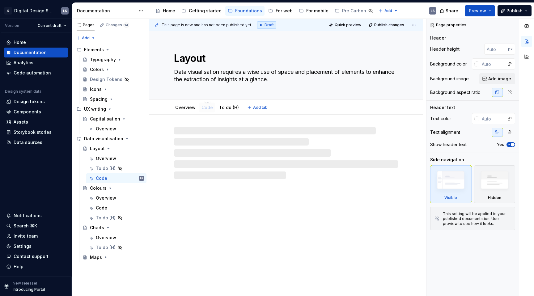
drag, startPoint x: 231, startPoint y: 107, endPoint x: 204, endPoint y: 107, distance: 26.3
click at [188, 106] on link "Overview" at bounding box center [185, 107] width 20 height 5
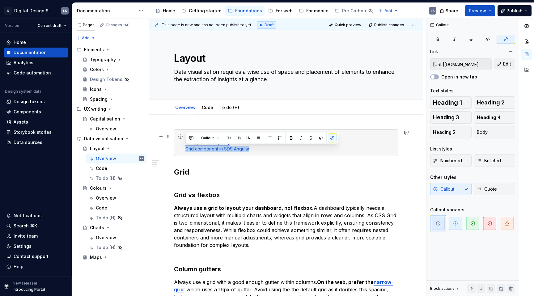
drag, startPoint x: 186, startPoint y: 150, endPoint x: 263, endPoint y: 150, distance: 77.2
click at [263, 150] on div "Related resources Grid guidelines (web) Grid component in SDS Angular" at bounding box center [289, 142] width 209 height 19
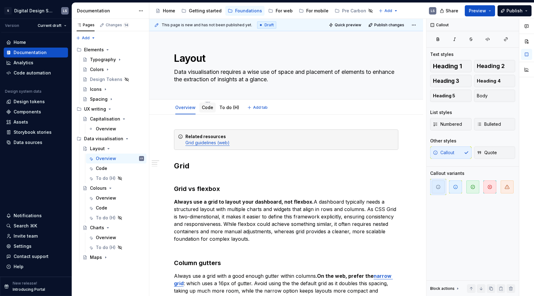
click at [206, 109] on link "Code" at bounding box center [207, 107] width 11 height 5
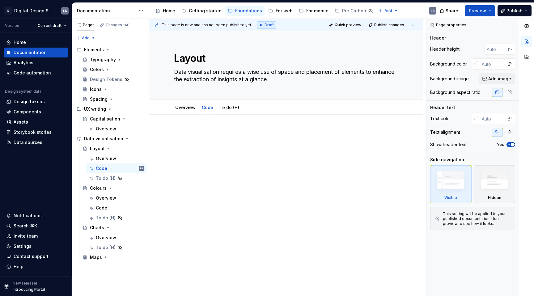
type textarea "*"
click at [199, 134] on p at bounding box center [286, 132] width 224 height 7
paste div
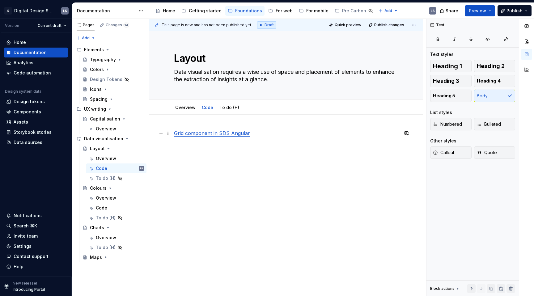
click at [174, 134] on link "Grid component in SDS Angular" at bounding box center [212, 133] width 76 height 6
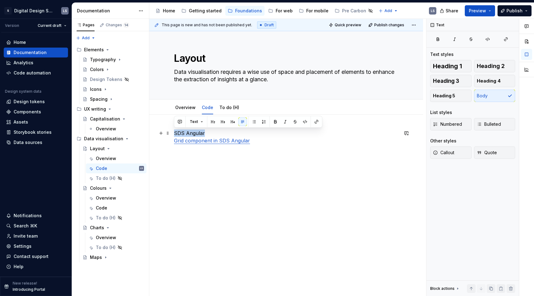
drag, startPoint x: 206, startPoint y: 134, endPoint x: 175, endPoint y: 135, distance: 31.2
click at [175, 135] on p "SDS Angular Grid component in SDS Angular" at bounding box center [286, 136] width 224 height 15
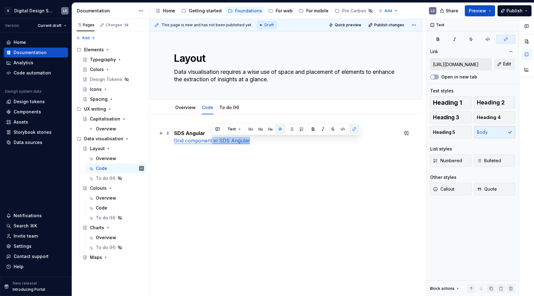
drag, startPoint x: 212, startPoint y: 141, endPoint x: 255, endPoint y: 140, distance: 42.9
click at [255, 140] on p "SDS Angular Grid component in SDS Angular" at bounding box center [286, 136] width 224 height 15
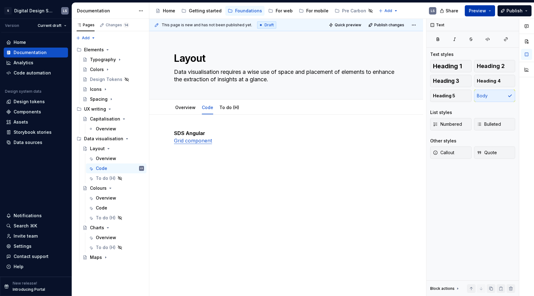
click at [486, 10] on span "Preview" at bounding box center [477, 11] width 17 height 6
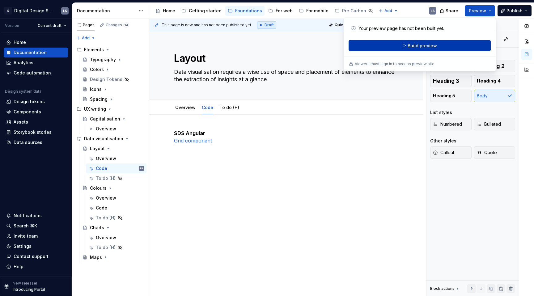
click at [460, 44] on button "Build preview" at bounding box center [419, 45] width 142 height 11
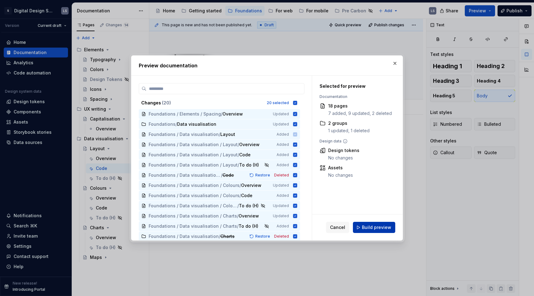
click at [383, 229] on span "Build preview" at bounding box center [376, 227] width 29 height 6
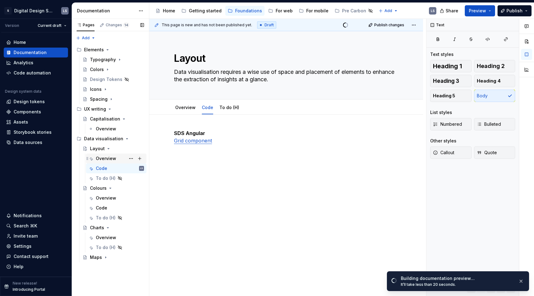
click at [111, 161] on div "Overview" at bounding box center [106, 158] width 20 height 6
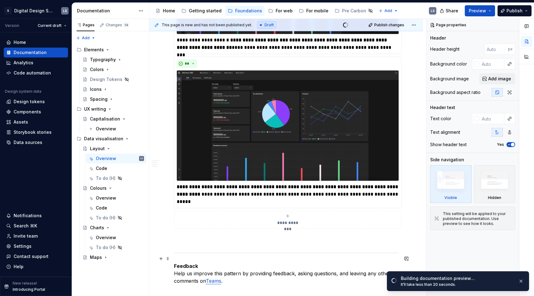
scroll to position [1059, 0]
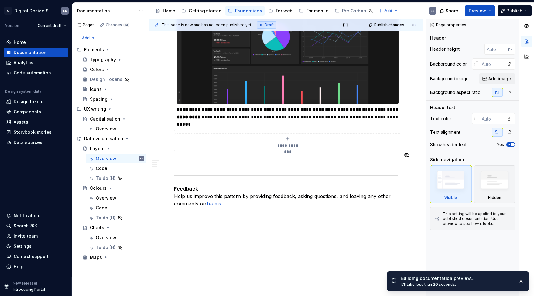
type textarea "*"
click at [216, 159] on p at bounding box center [286, 162] width 224 height 7
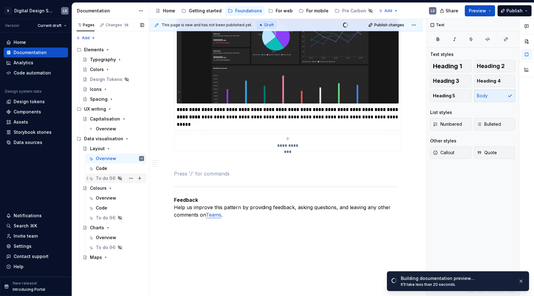
click at [106, 177] on div "To do (H)" at bounding box center [106, 178] width 20 height 6
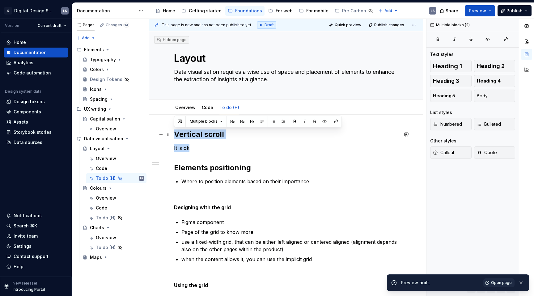
drag, startPoint x: 196, startPoint y: 148, endPoint x: 173, endPoint y: 134, distance: 27.1
click at [173, 134] on div "Vertical scroll It is ok Elements positioning Where to position elements based …" at bounding box center [286, 262] width 274 height 295
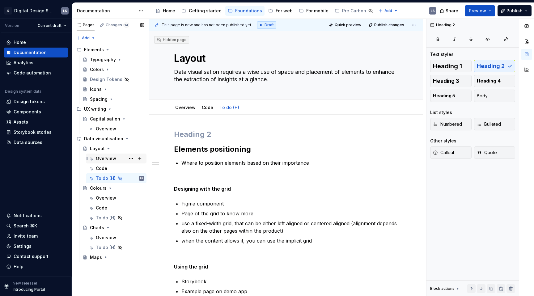
click at [110, 160] on div "Overview" at bounding box center [106, 158] width 20 height 6
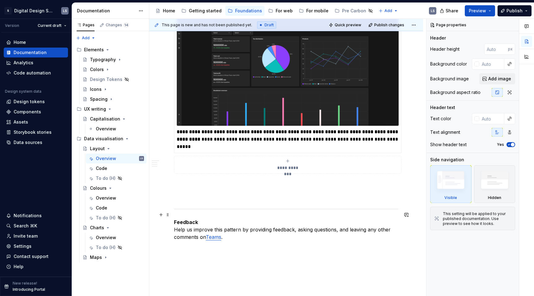
scroll to position [1036, 0]
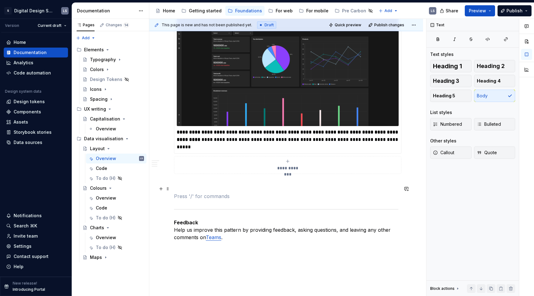
click at [190, 192] on p at bounding box center [286, 195] width 224 height 7
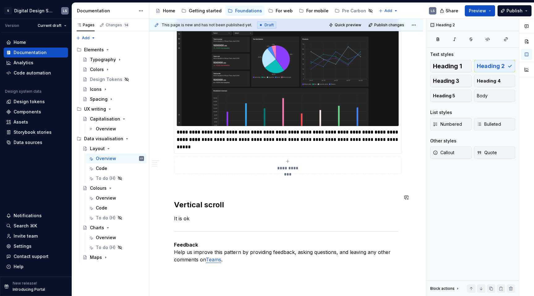
drag, startPoint x: 190, startPoint y: 211, endPoint x: 183, endPoint y: 211, distance: 7.4
click at [188, 215] on p "It is ok" at bounding box center [286, 218] width 224 height 7
click at [177, 215] on p "It is ok" at bounding box center [286, 218] width 224 height 7
click at [193, 215] on p "It is ok" at bounding box center [286, 218] width 224 height 7
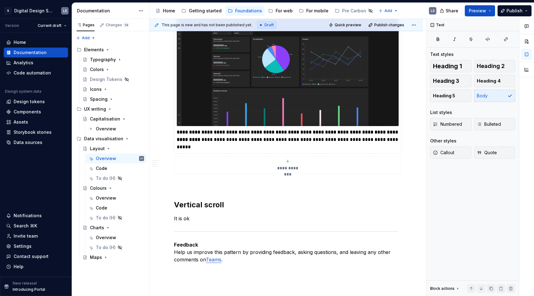
click at [485, 16] on div "Share Preview Publish" at bounding box center [487, 11] width 93 height 16
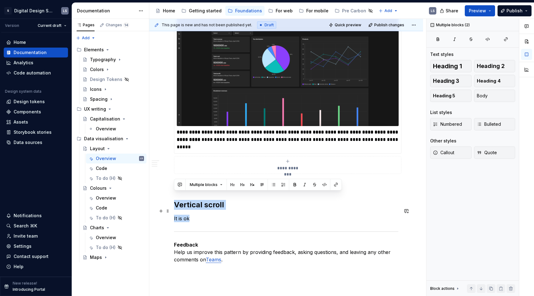
drag, startPoint x: 175, startPoint y: 200, endPoint x: 192, endPoint y: 209, distance: 18.7
click at [192, 215] on p "It is ok" at bounding box center [286, 218] width 224 height 7
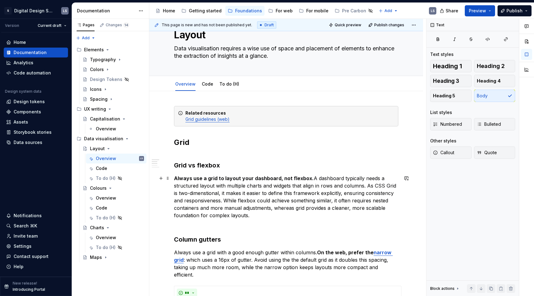
scroll to position [0, 0]
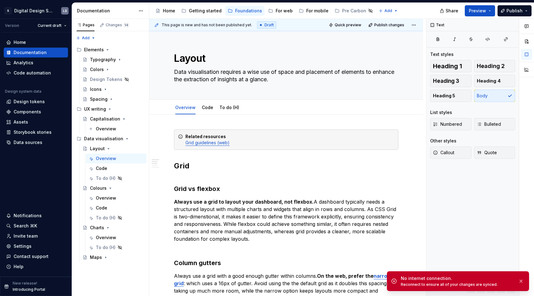
type textarea "*"
